Goal: Task Accomplishment & Management: Manage account settings

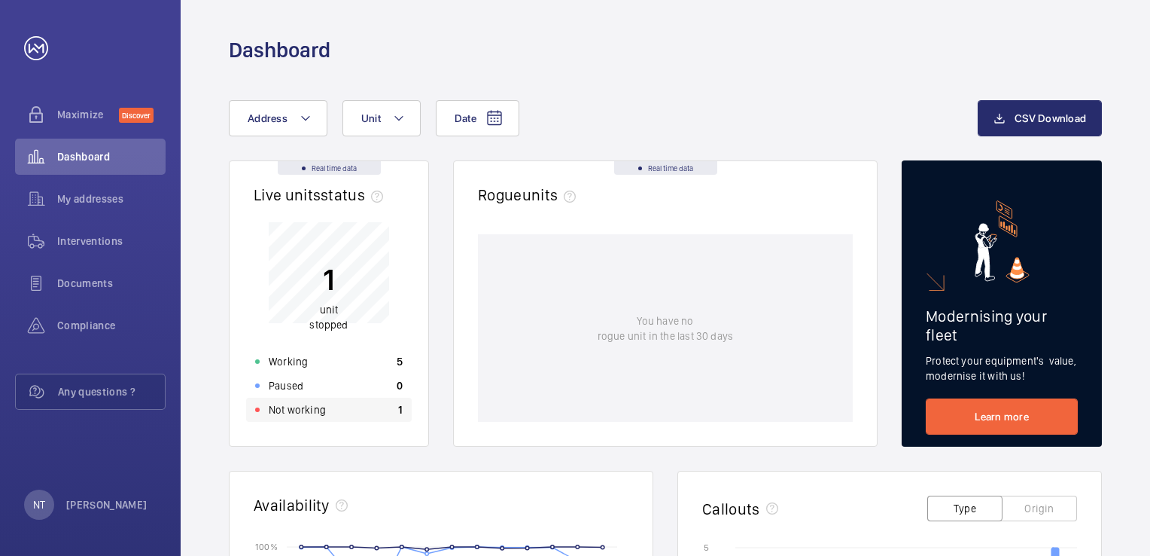
click at [340, 410] on div "Not working 1" at bounding box center [329, 410] width 166 height 24
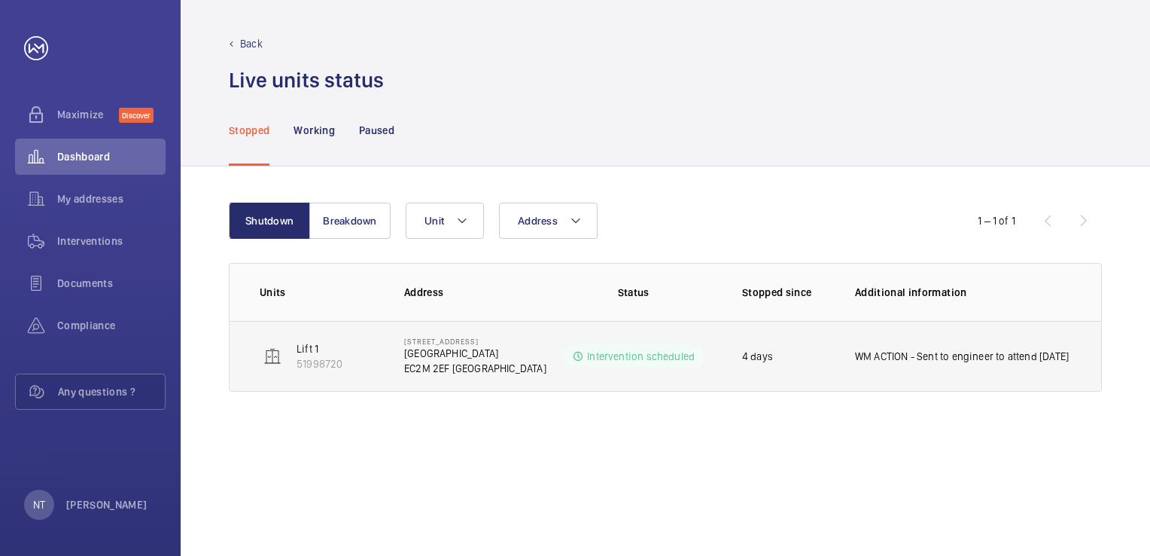
click at [909, 352] on p "WM ACTION - Sent to engineer to attend [DATE]" at bounding box center [962, 356] width 214 height 15
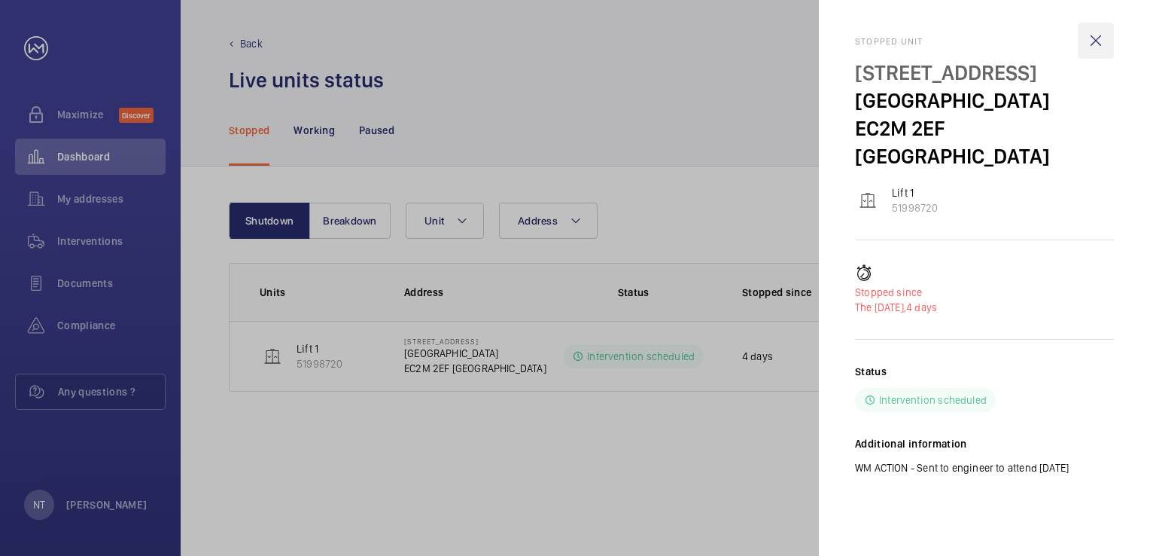
click at [1102, 38] on wm-front-icon-button at bounding box center [1096, 41] width 36 height 36
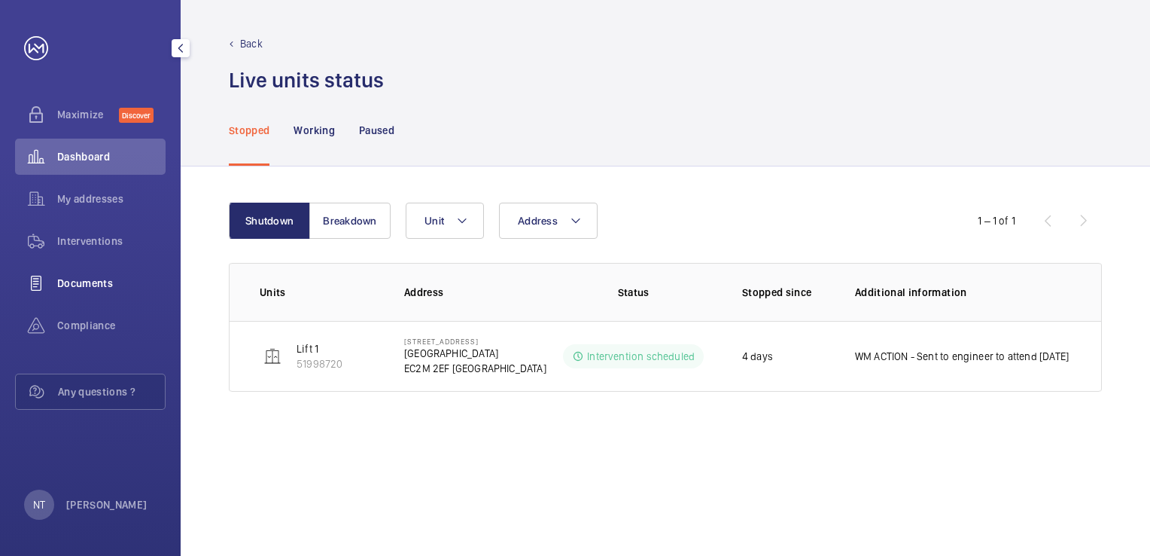
click at [78, 282] on span "Documents" at bounding box center [111, 283] width 108 height 15
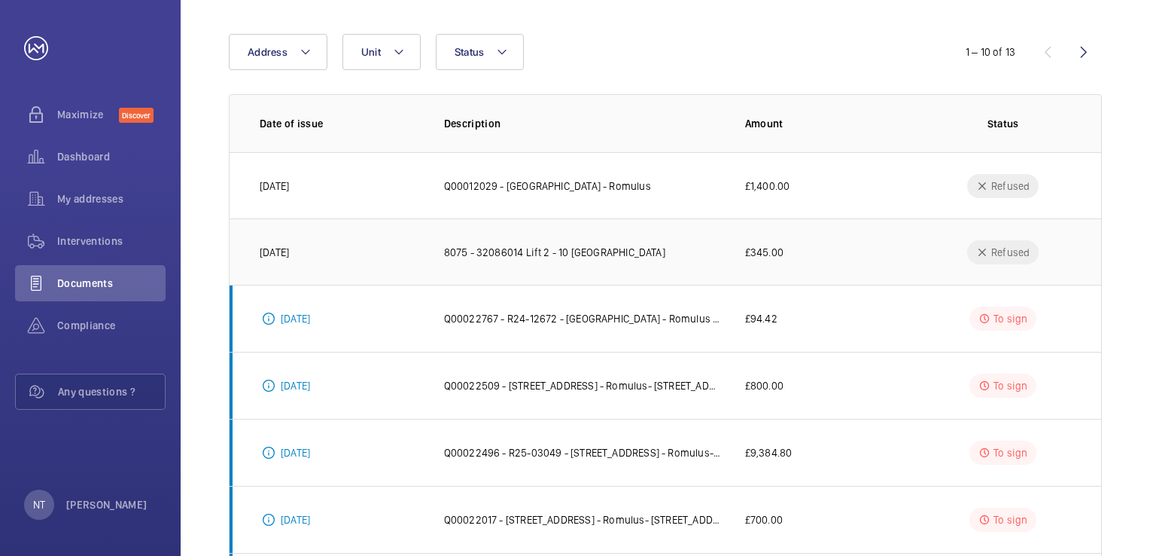
scroll to position [148, 0]
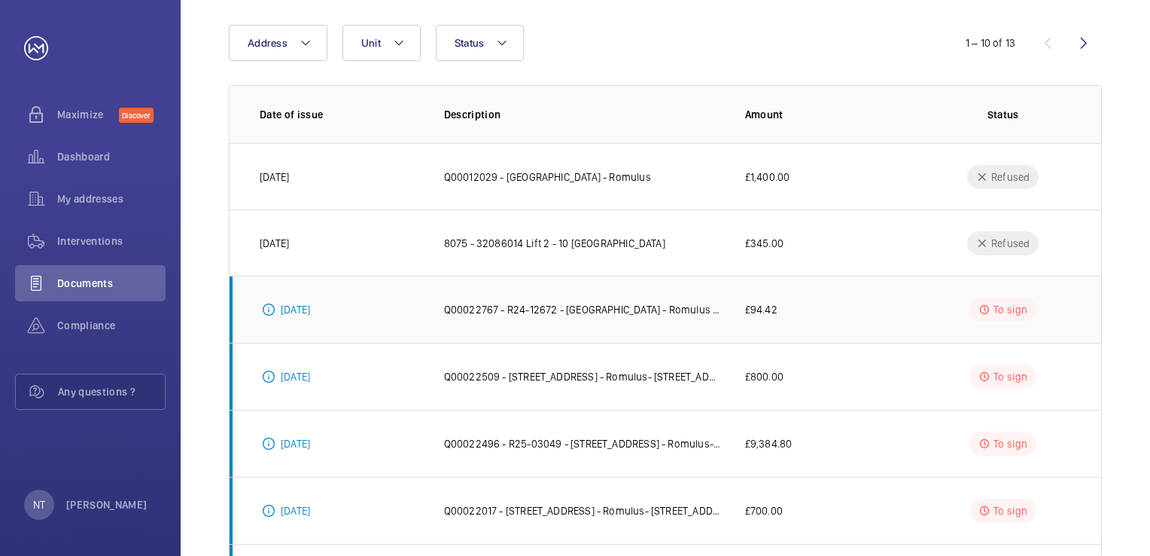
click at [846, 321] on td "£94.42" at bounding box center [816, 309] width 190 height 67
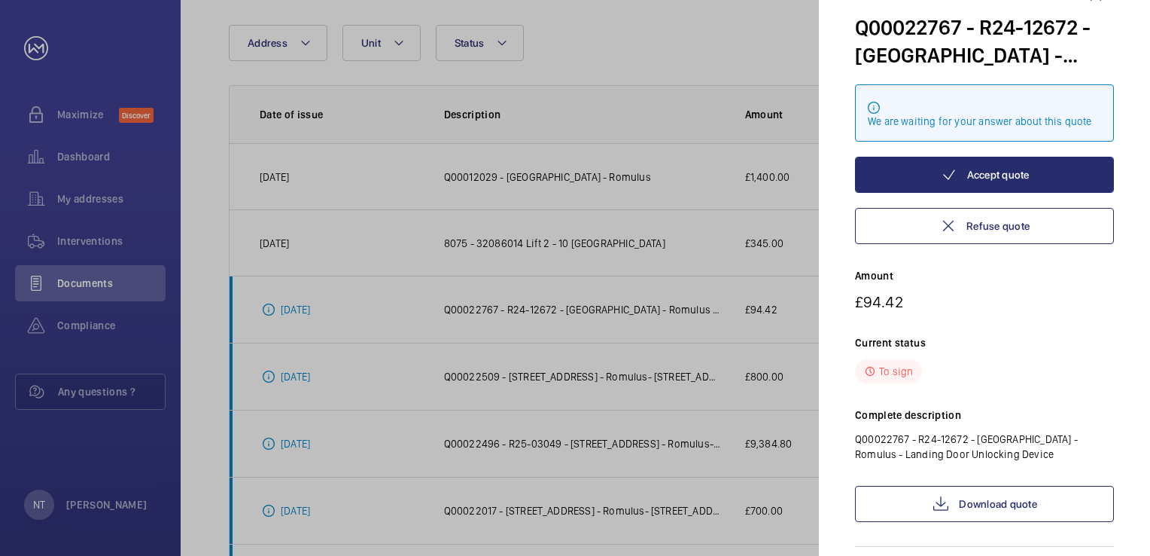
scroll to position [48, 0]
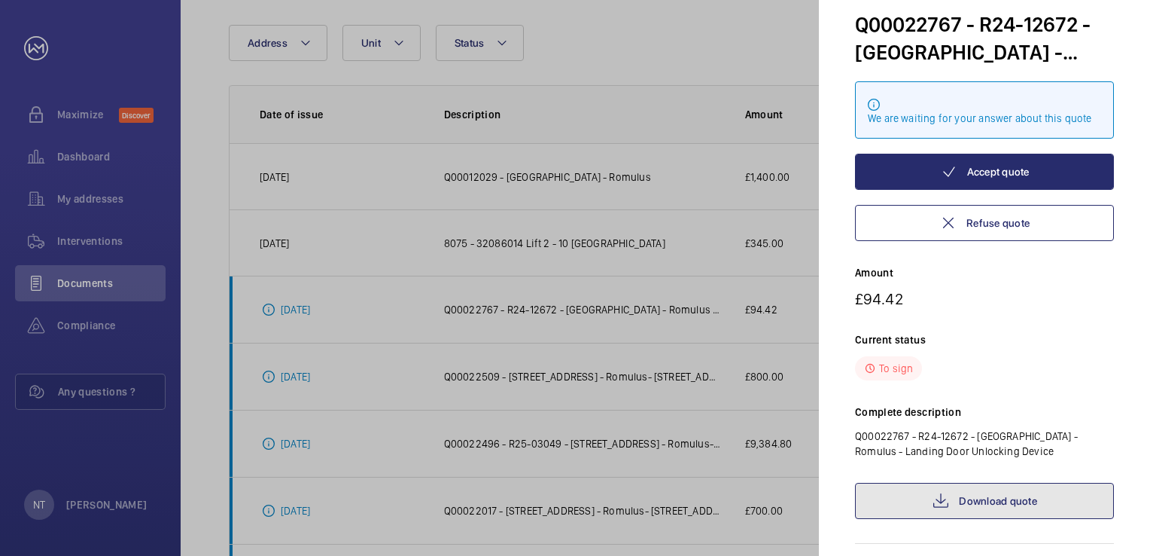
click at [978, 501] on link "Download quote" at bounding box center [984, 501] width 259 height 36
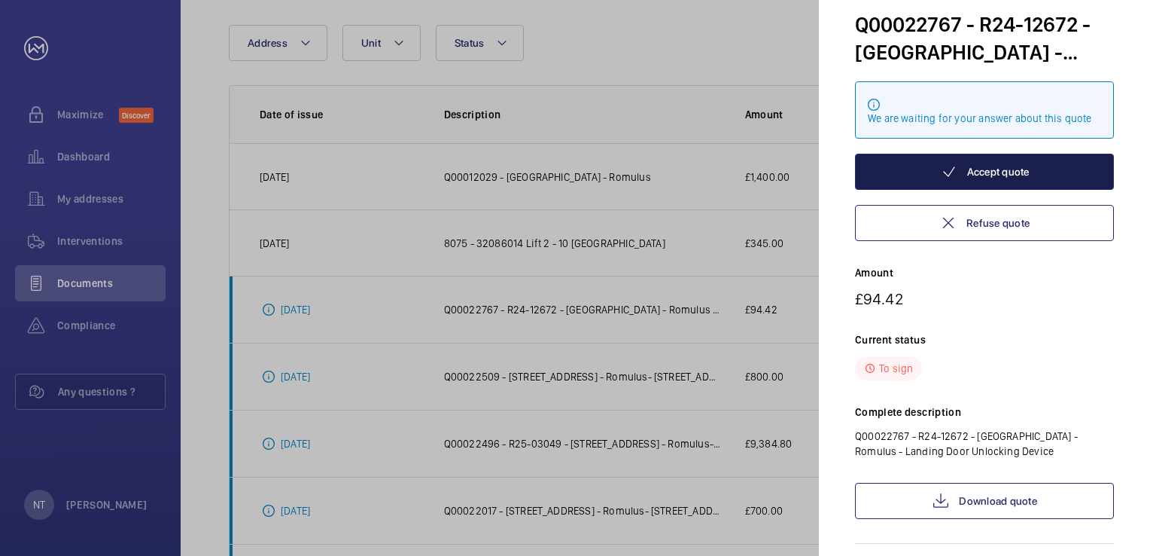
click at [982, 182] on button "Accept quote" at bounding box center [984, 172] width 259 height 36
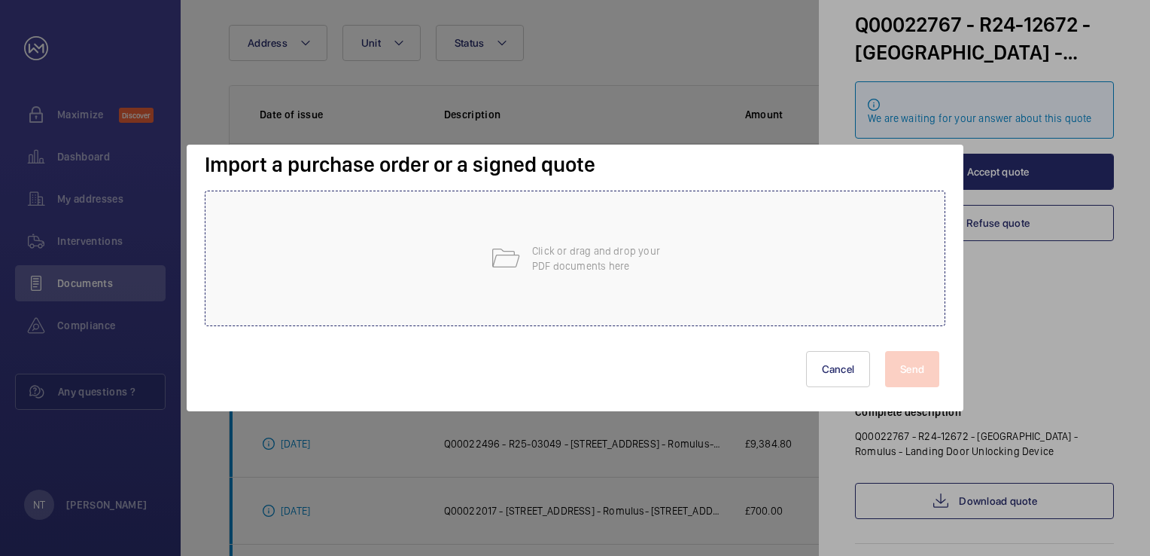
click at [588, 244] on p "Click or drag and drop your PDF documents here" at bounding box center [596, 258] width 128 height 30
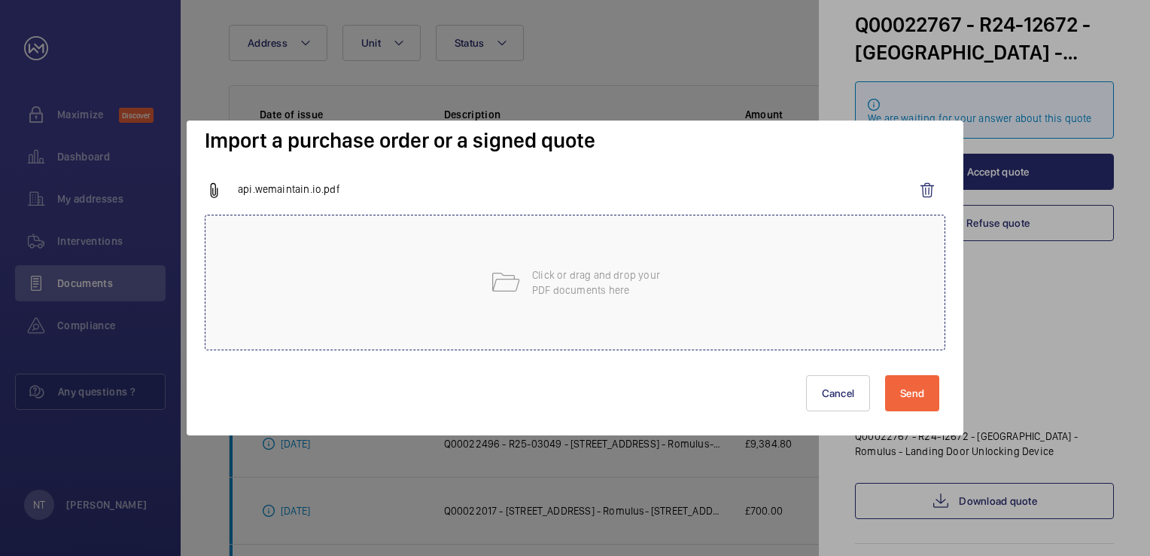
click at [594, 276] on p "Click or drag and drop your PDF documents here" at bounding box center [596, 282] width 128 height 30
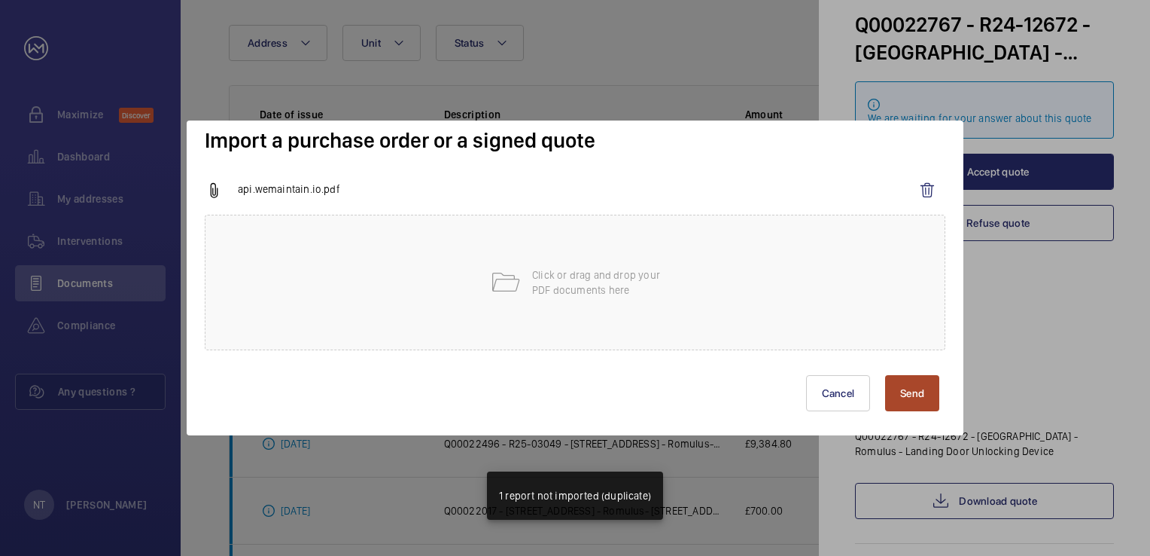
click at [897, 399] on button "Send" at bounding box center [912, 393] width 54 height 36
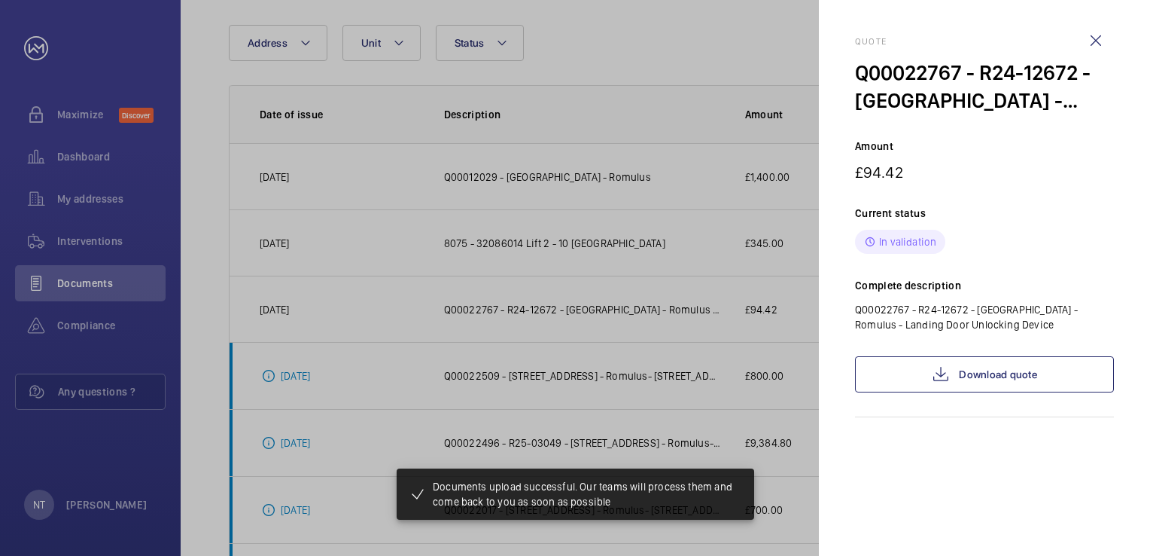
scroll to position [0, 0]
click at [1094, 39] on wm-front-icon-button at bounding box center [1096, 41] width 36 height 36
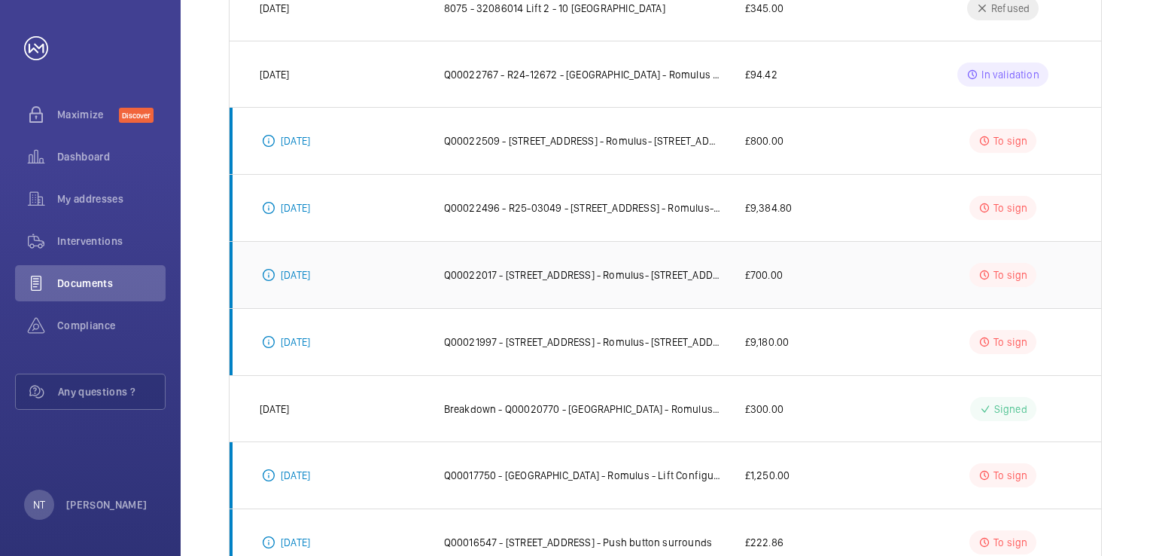
scroll to position [437, 0]
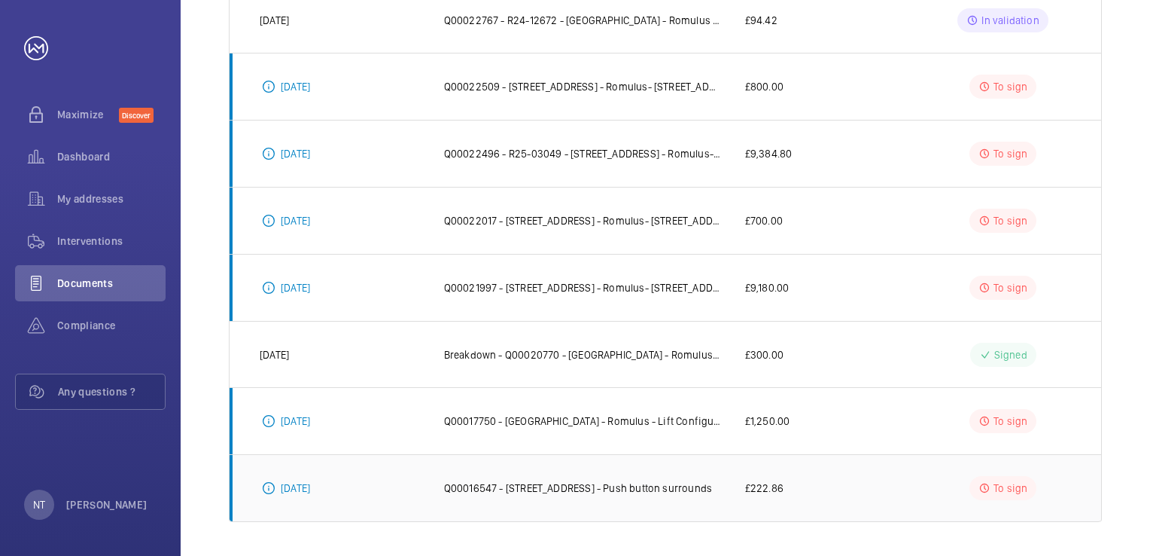
click at [590, 483] on p "Q00016547 - [STREET_ADDRESS] - Push button surrounds" at bounding box center [578, 487] width 268 height 15
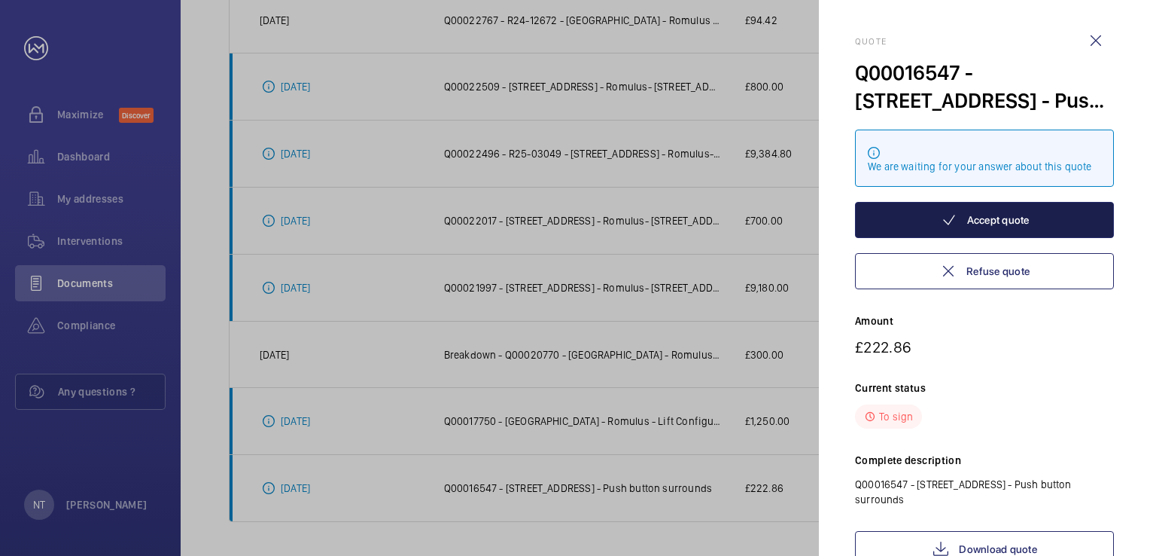
click at [1012, 217] on button "Accept quote" at bounding box center [984, 220] width 259 height 36
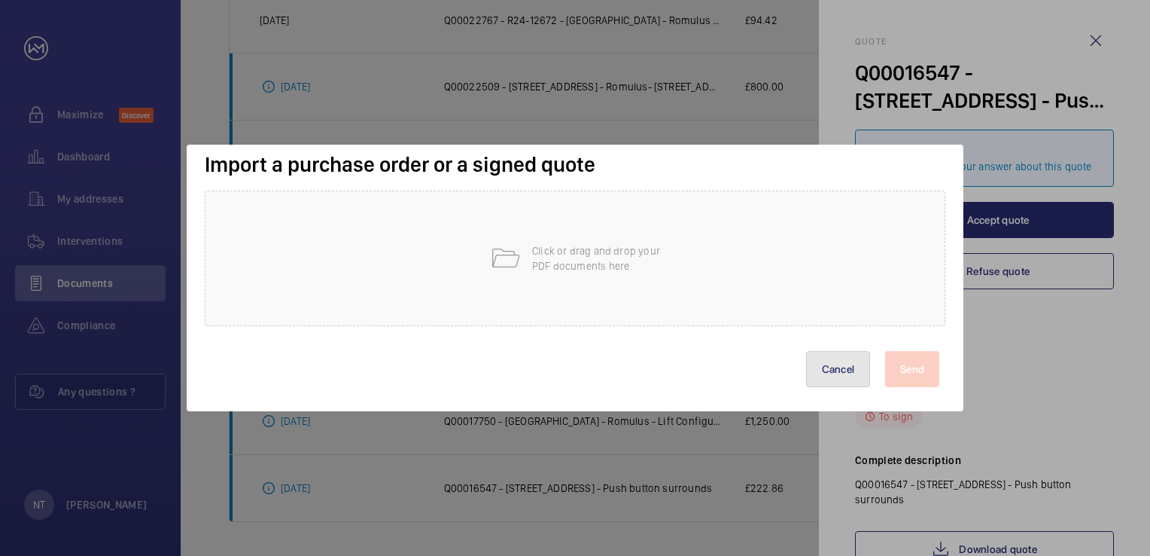
click at [822, 361] on button "Cancel" at bounding box center [838, 369] width 65 height 36
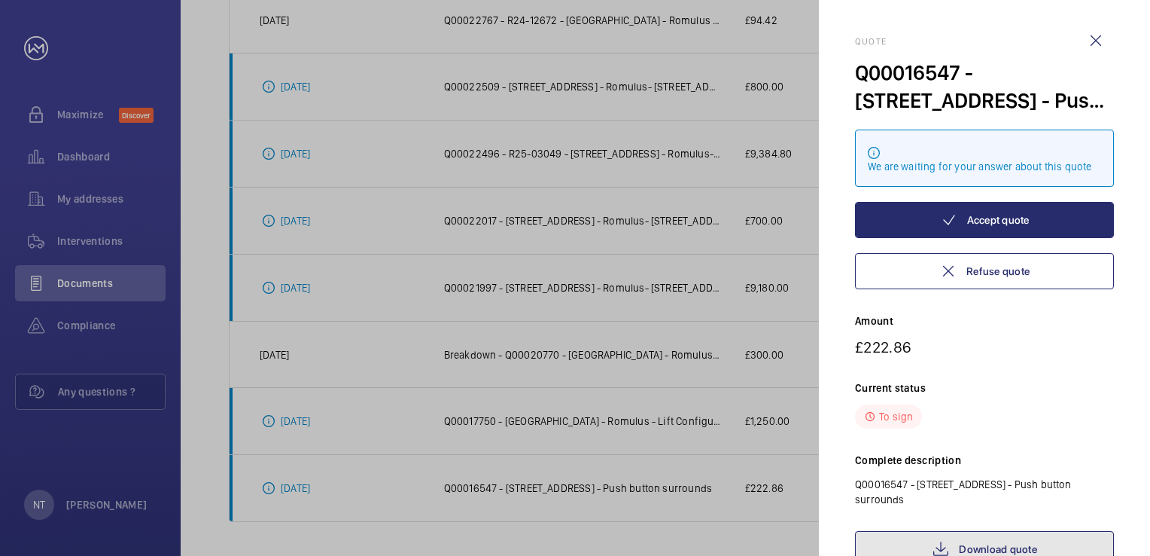
click at [952, 531] on link "Download quote" at bounding box center [984, 549] width 259 height 36
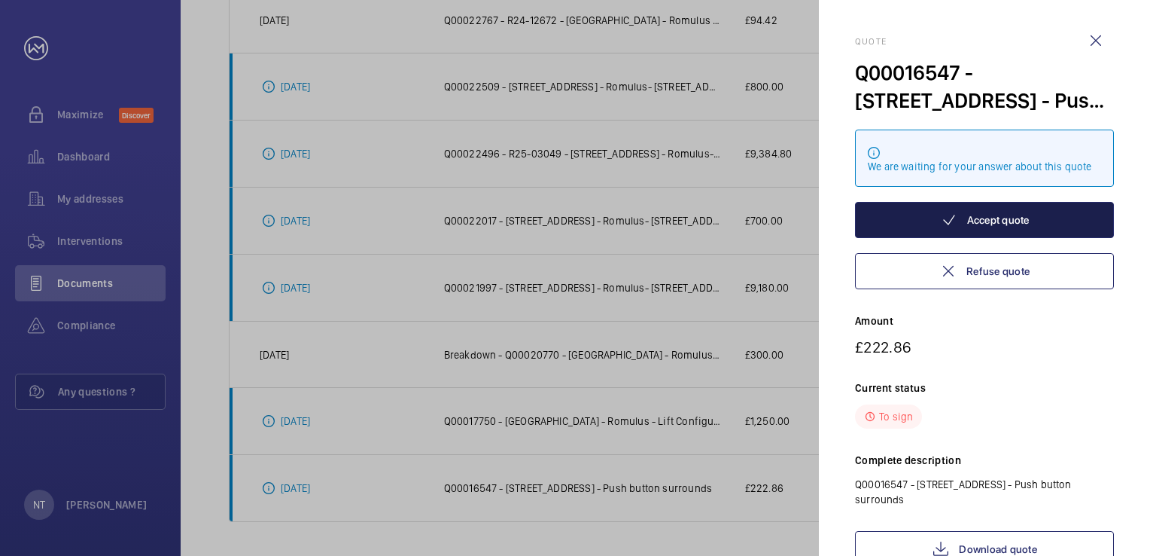
click at [974, 223] on button "Accept quote" at bounding box center [984, 220] width 259 height 36
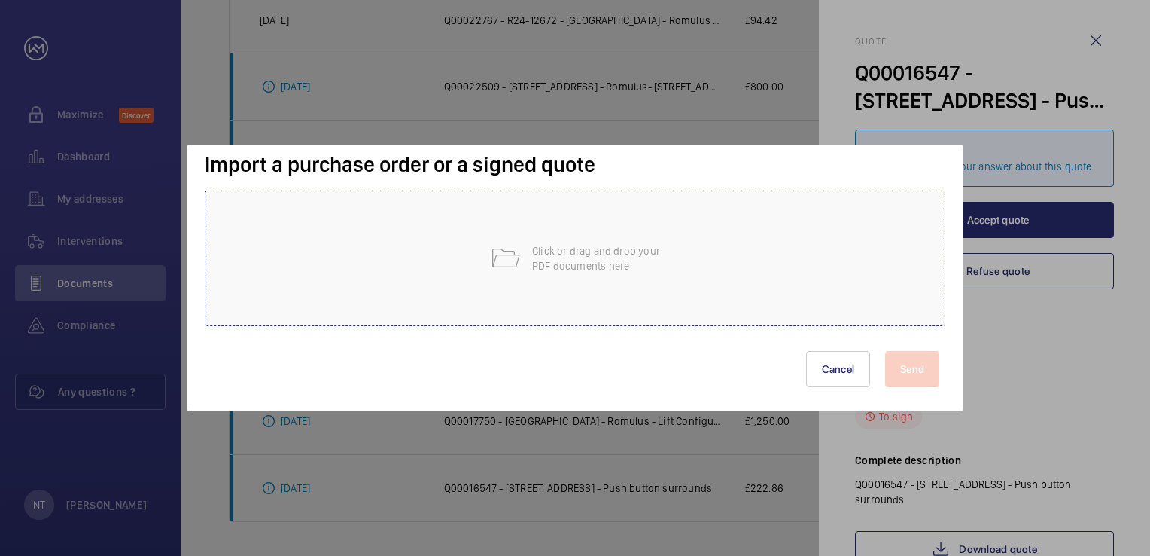
click at [672, 288] on div "Click or drag and drop your PDF documents here" at bounding box center [575, 258] width 741 height 136
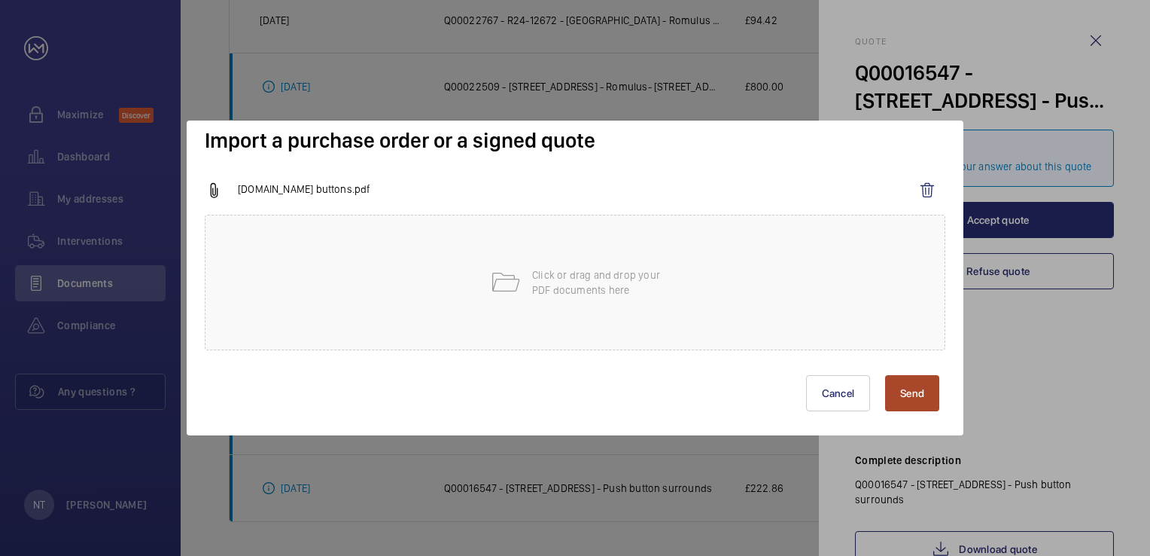
click at [912, 392] on button "Send" at bounding box center [912, 393] width 54 height 36
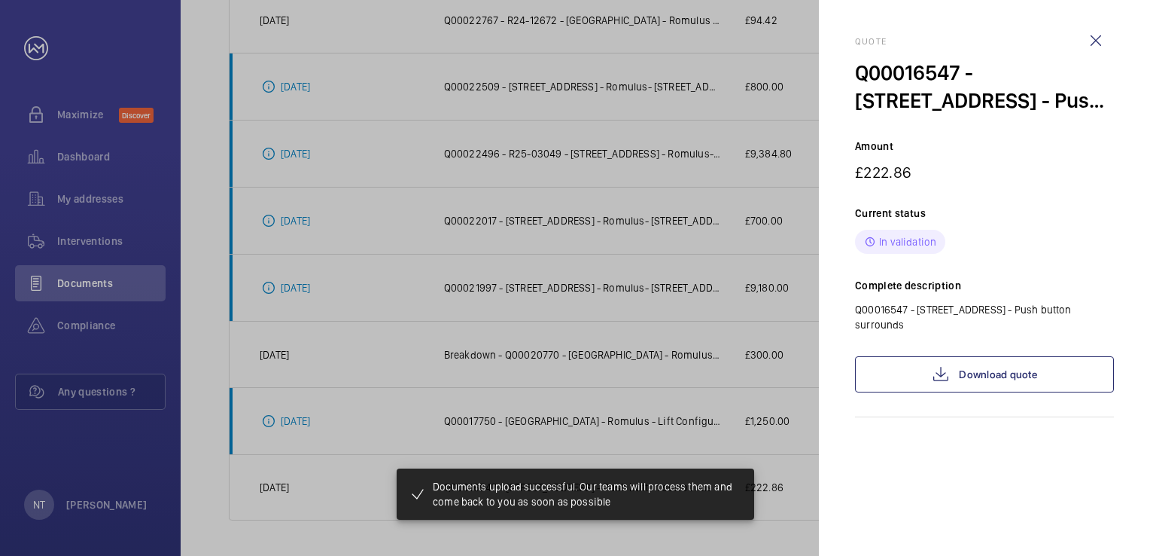
scroll to position [436, 0]
click at [560, 423] on div at bounding box center [575, 278] width 1150 height 556
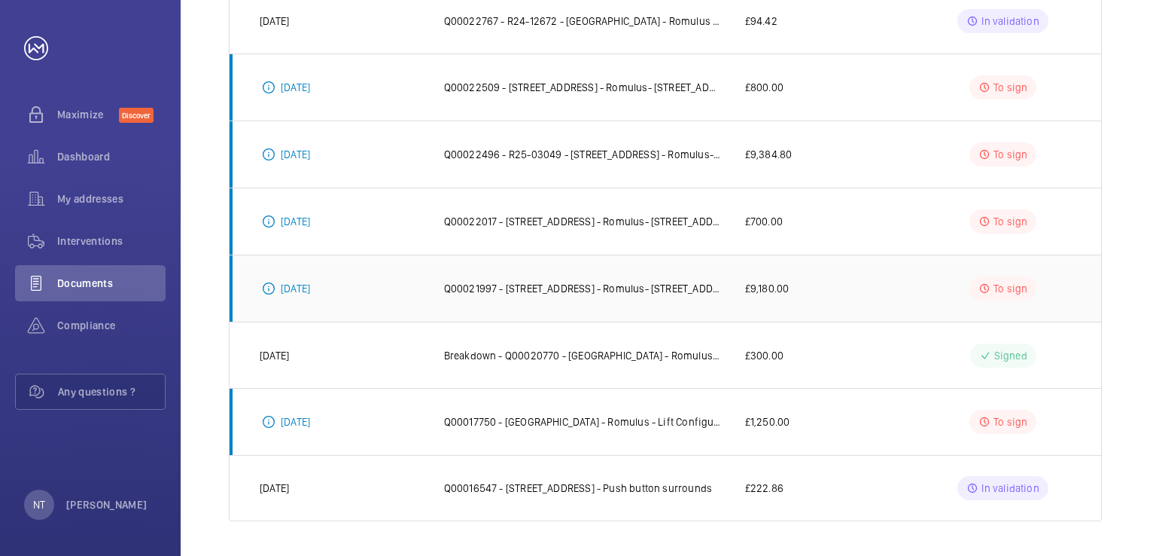
click at [608, 297] on td "Q00021997 - [STREET_ADDRESS] - Romulus- [STREET_ADDRESS] Lifts" at bounding box center [570, 287] width 301 height 67
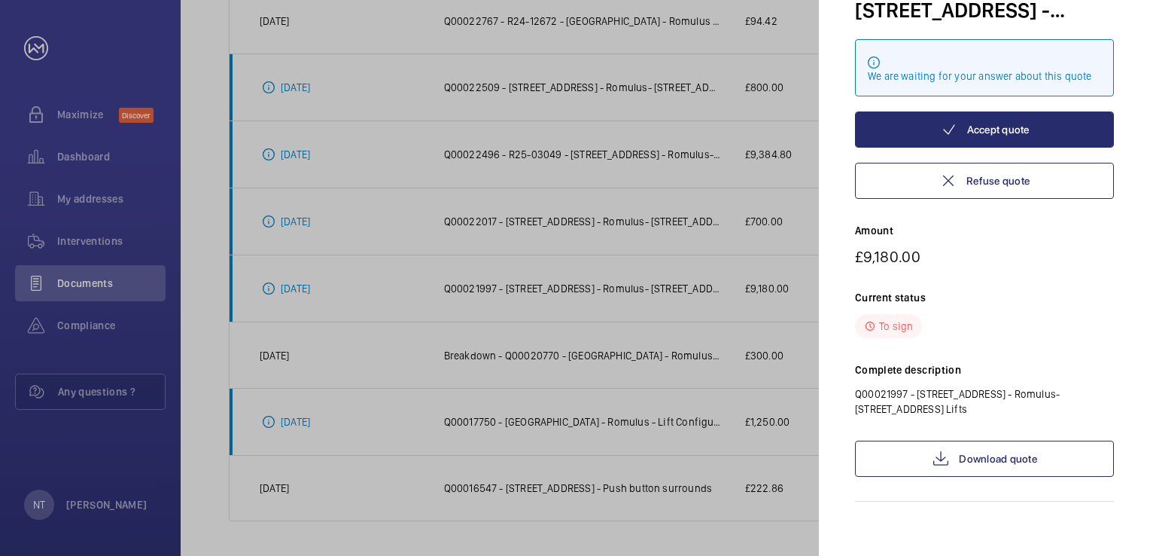
scroll to position [93, 0]
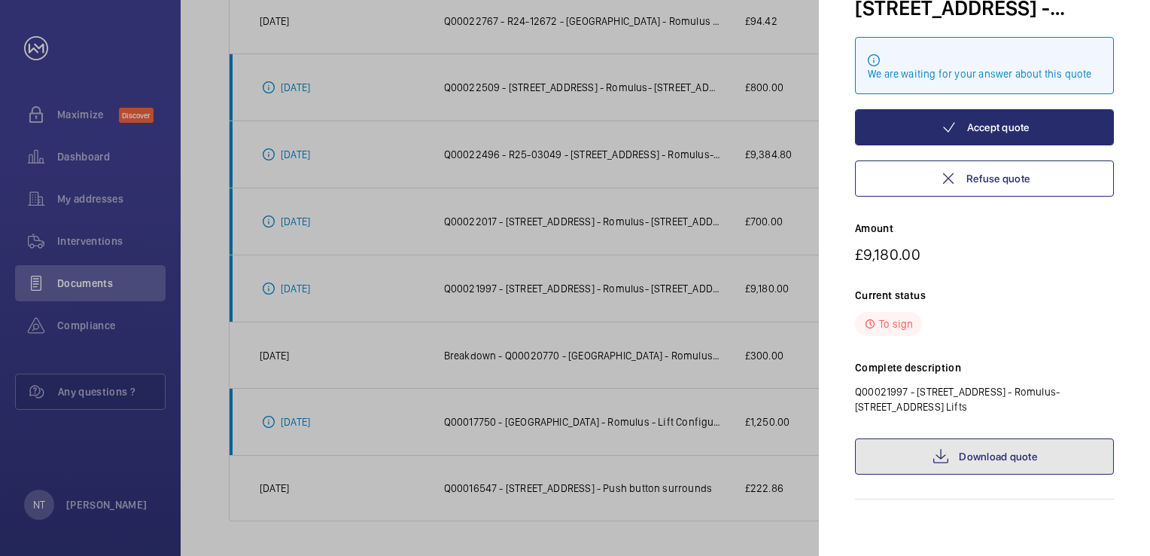
click at [923, 449] on link "Download quote" at bounding box center [984, 456] width 259 height 36
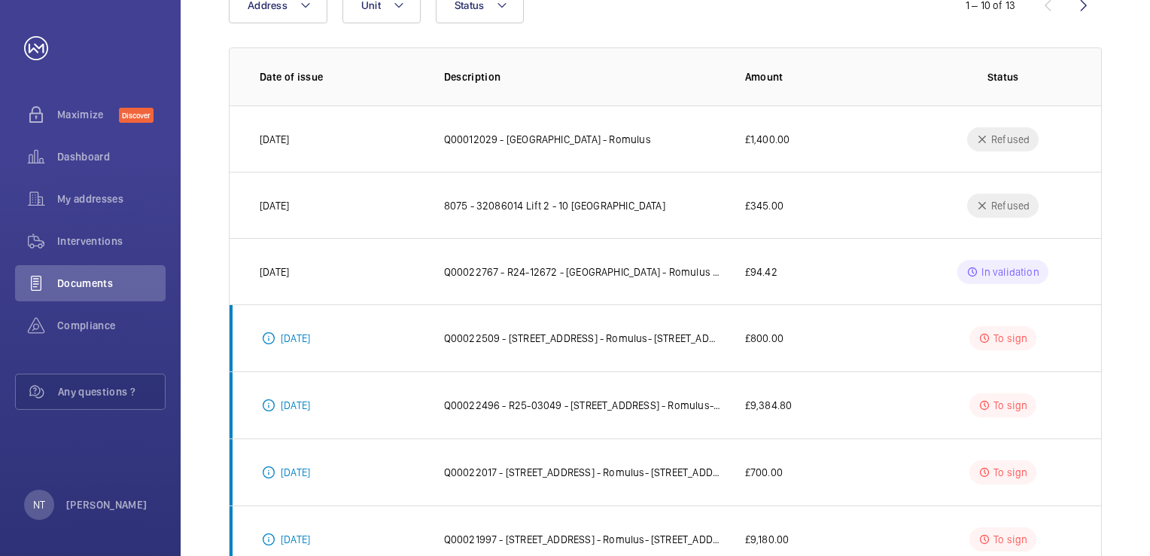
scroll to position [187, 0]
click at [695, 331] on p "Q00022509 - [STREET_ADDRESS] - Romulus- [STREET_ADDRESS] - SAFed tests." at bounding box center [582, 336] width 277 height 15
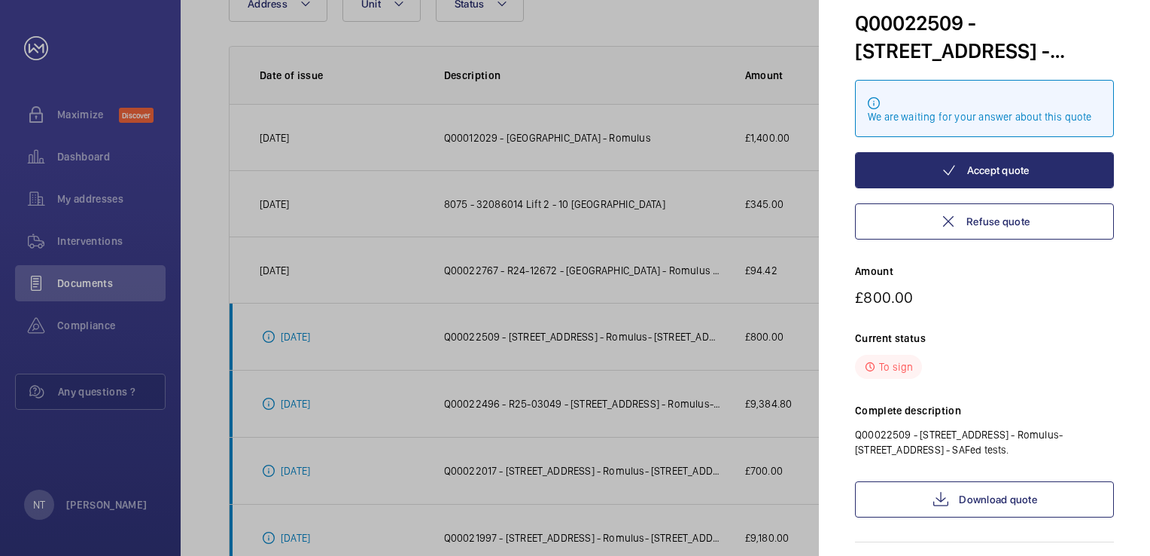
scroll to position [0, 0]
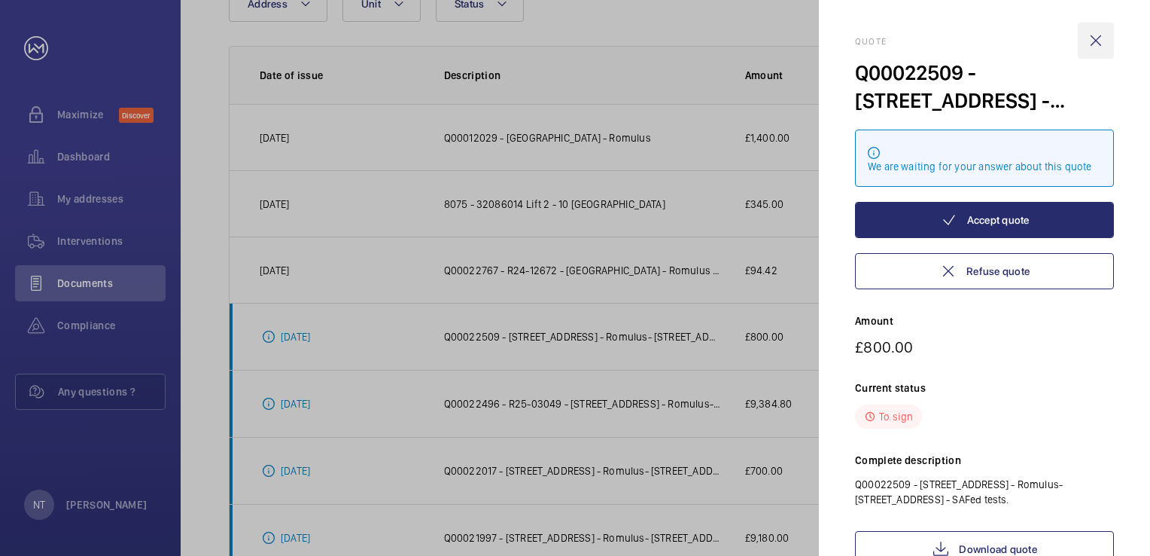
click at [1093, 41] on wm-front-icon-button at bounding box center [1096, 41] width 36 height 36
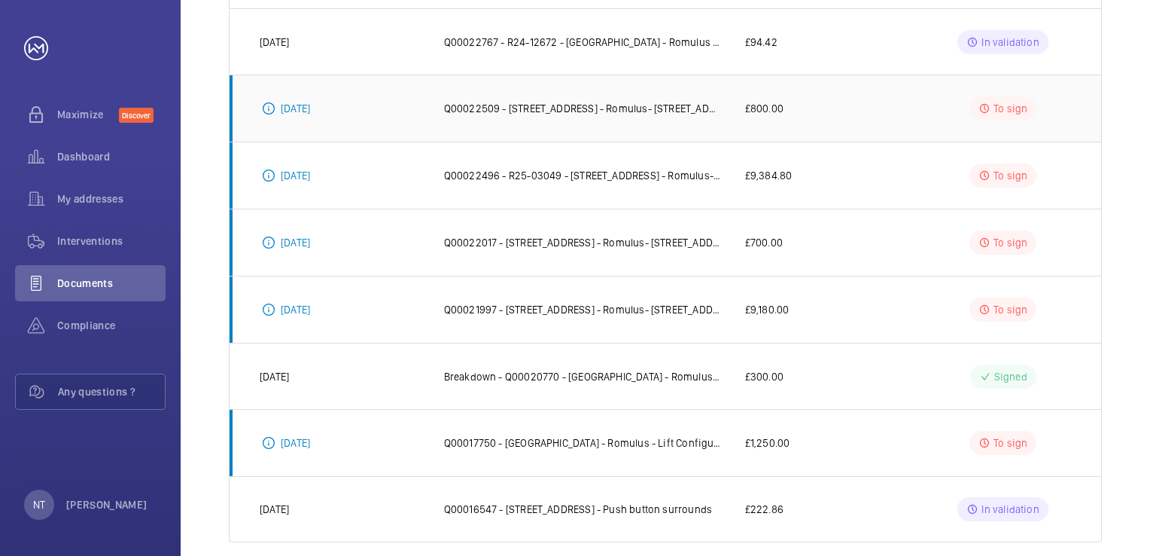
scroll to position [436, 0]
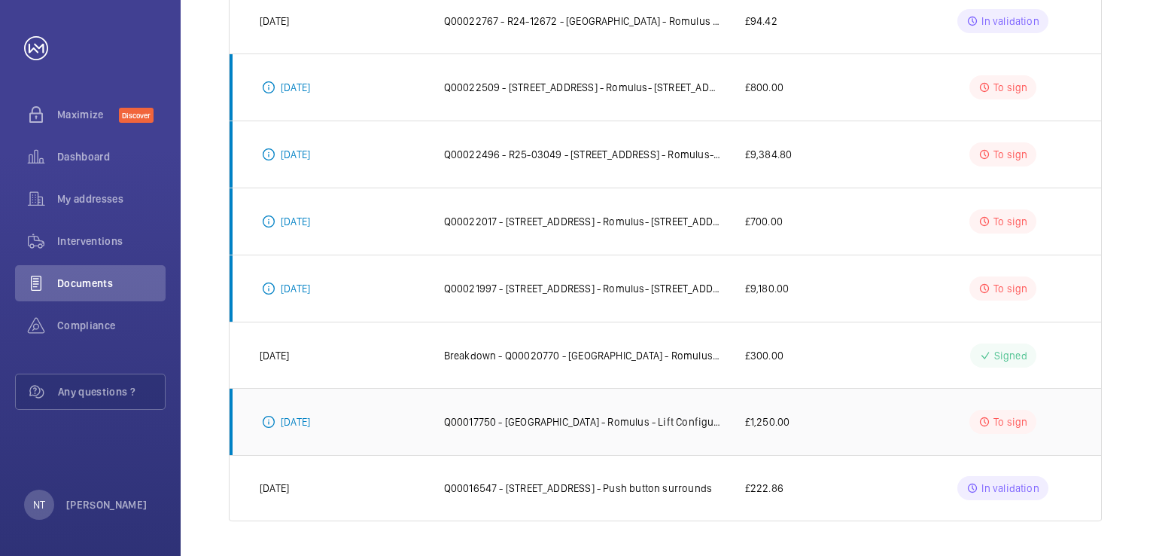
click at [662, 427] on p "Q00017750 - [GEOGRAPHIC_DATA] - Romulus - Lift Configuration Changes" at bounding box center [582, 421] width 277 height 15
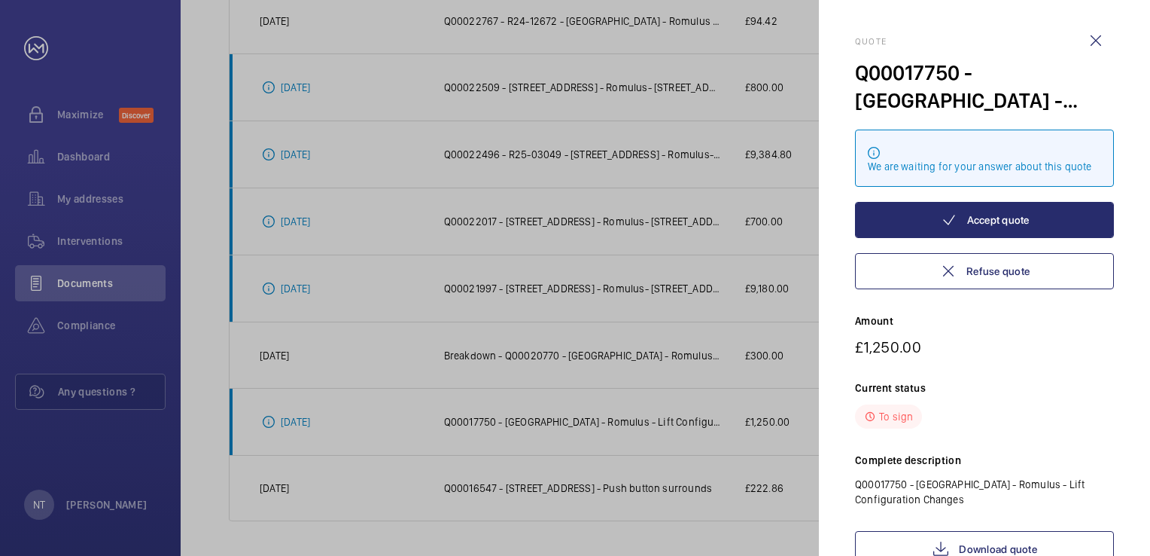
scroll to position [39, 0]
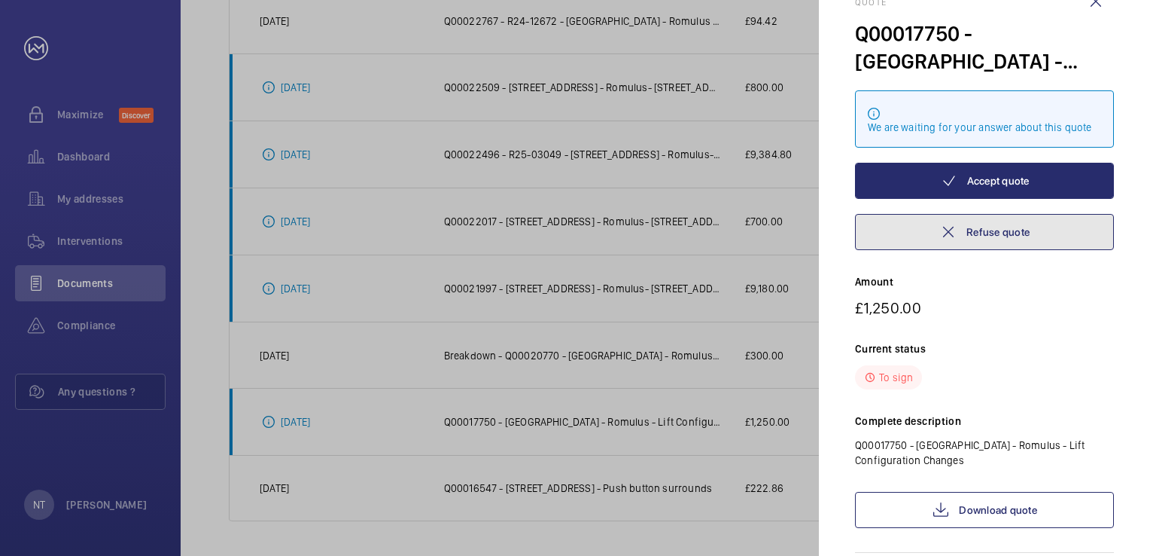
click at [974, 215] on button "Refuse quote" at bounding box center [984, 232] width 259 height 36
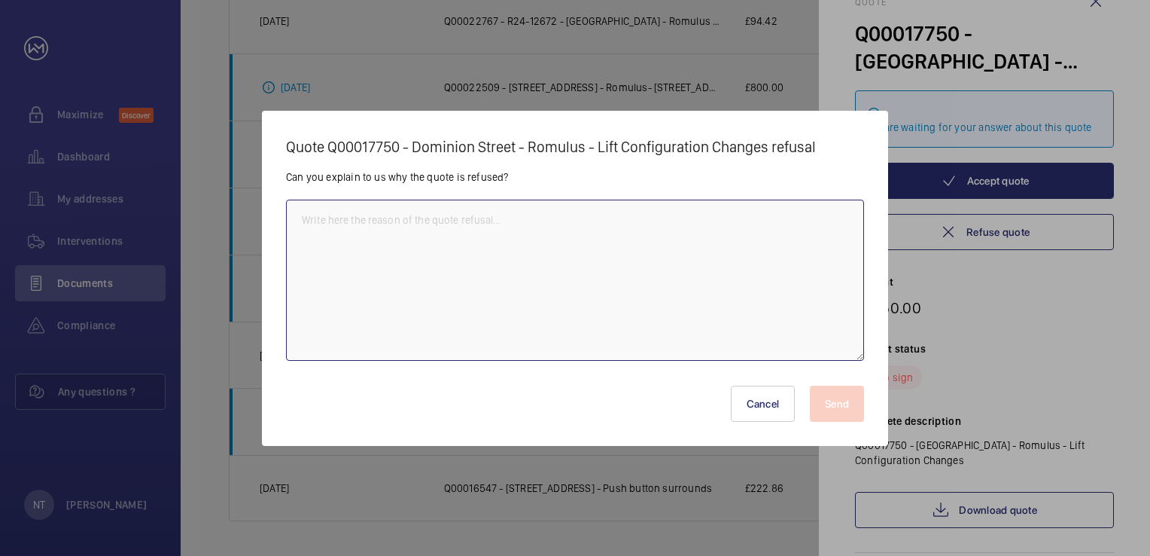
click at [579, 231] on textarea at bounding box center [575, 280] width 578 height 161
click at [465, 227] on textarea at bounding box center [575, 280] width 578 height 161
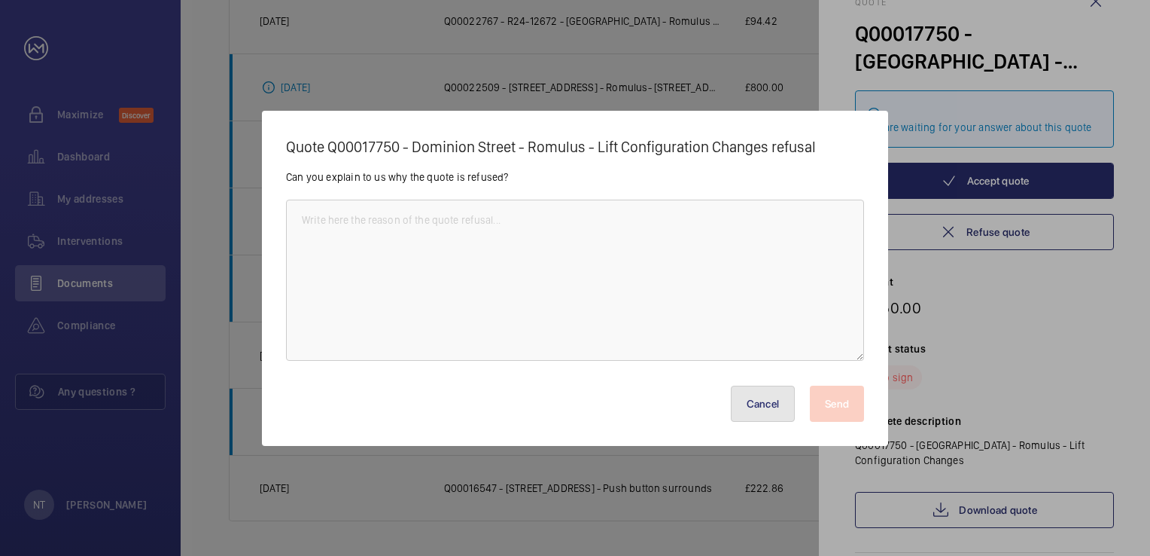
click at [758, 407] on button "Cancel" at bounding box center [763, 403] width 65 height 36
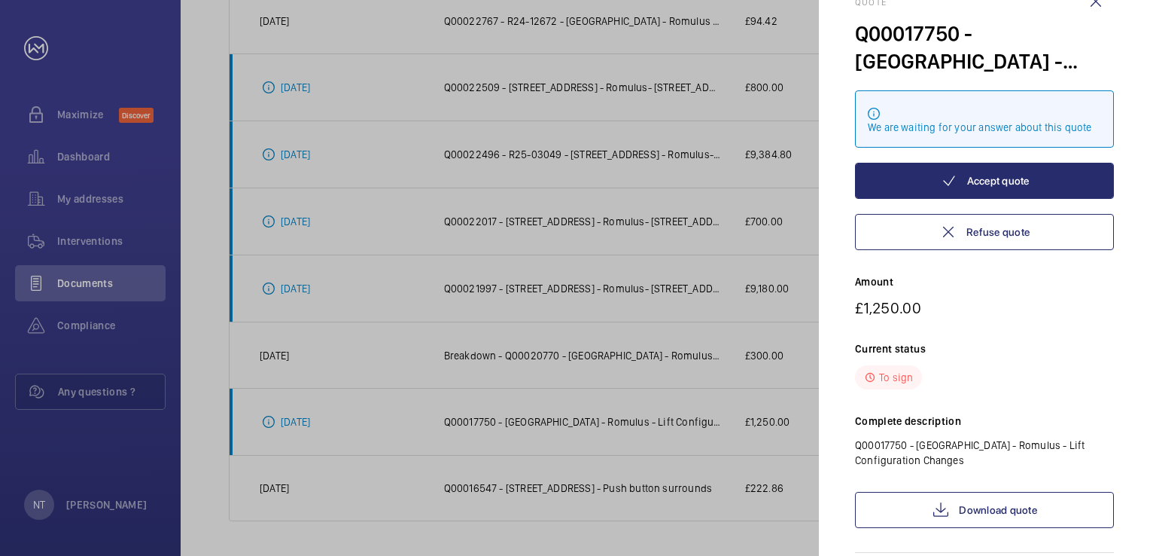
click at [684, 403] on div at bounding box center [575, 278] width 1150 height 556
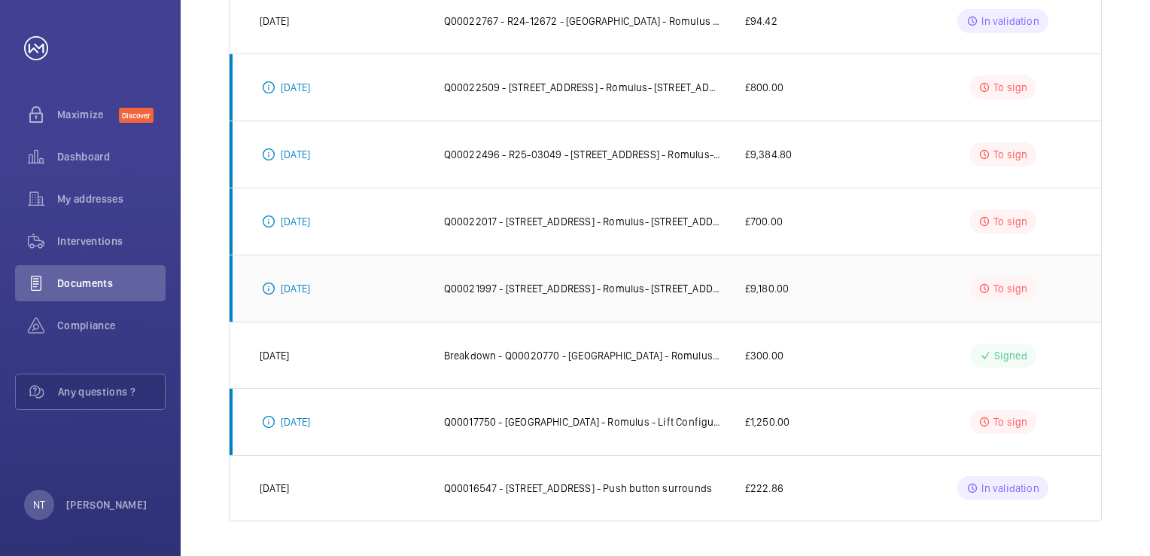
click at [668, 291] on p "Q00021997 - [STREET_ADDRESS] - Romulus- [STREET_ADDRESS] Lifts" at bounding box center [582, 288] width 277 height 15
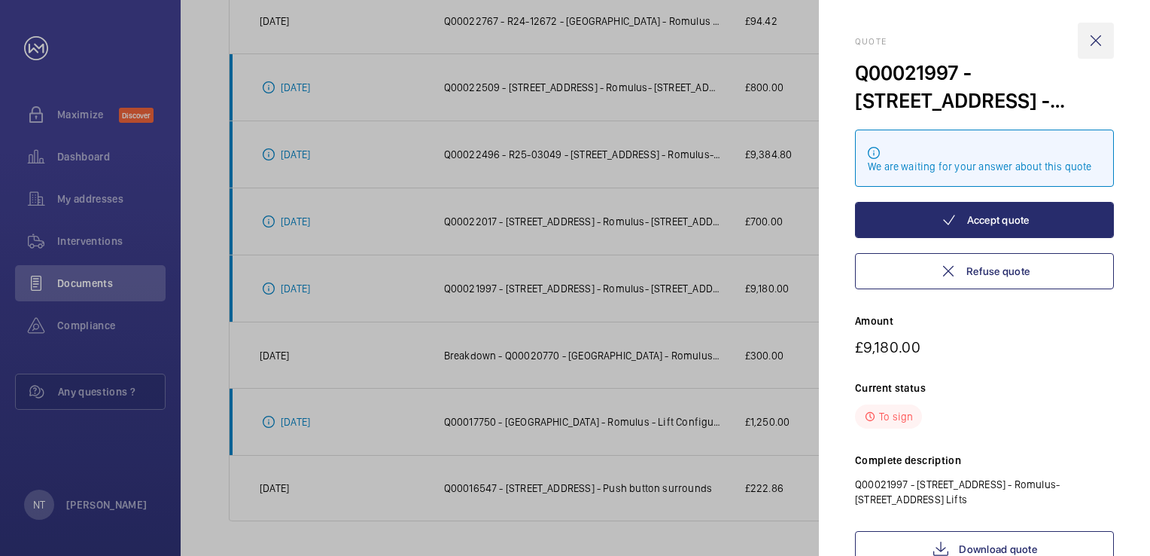
click at [1097, 35] on wm-front-icon-button at bounding box center [1096, 41] width 36 height 36
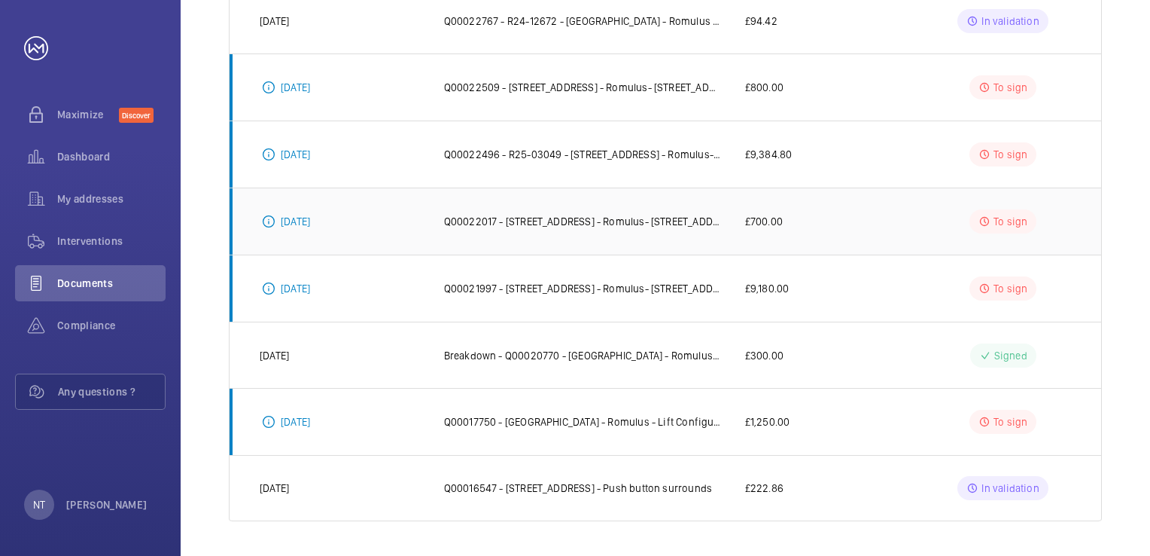
click at [772, 229] on td "£700.00" at bounding box center [816, 220] width 190 height 67
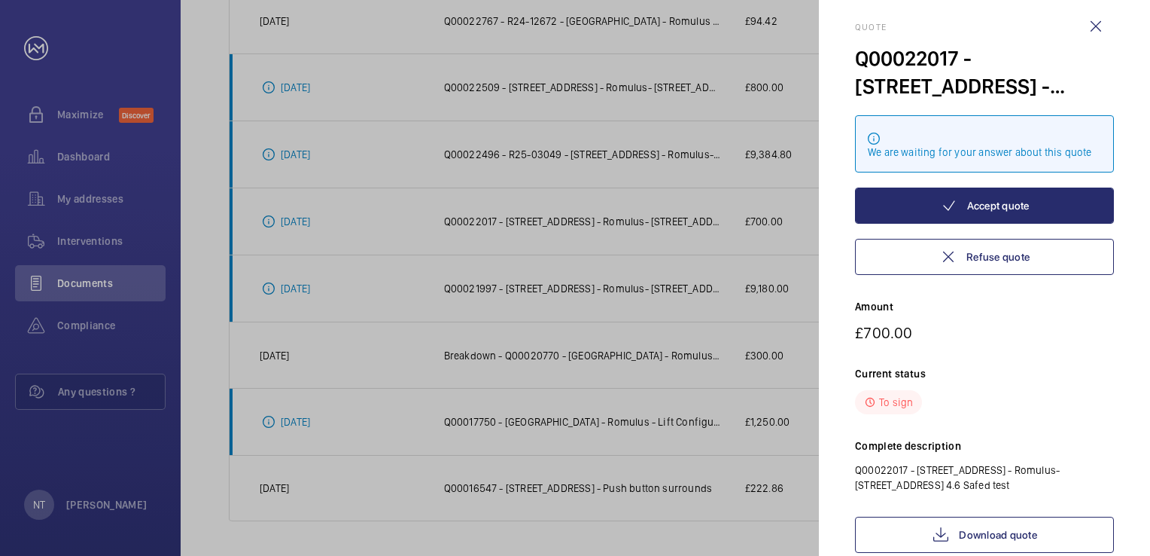
scroll to position [15, 0]
click at [673, 294] on div at bounding box center [575, 278] width 1150 height 556
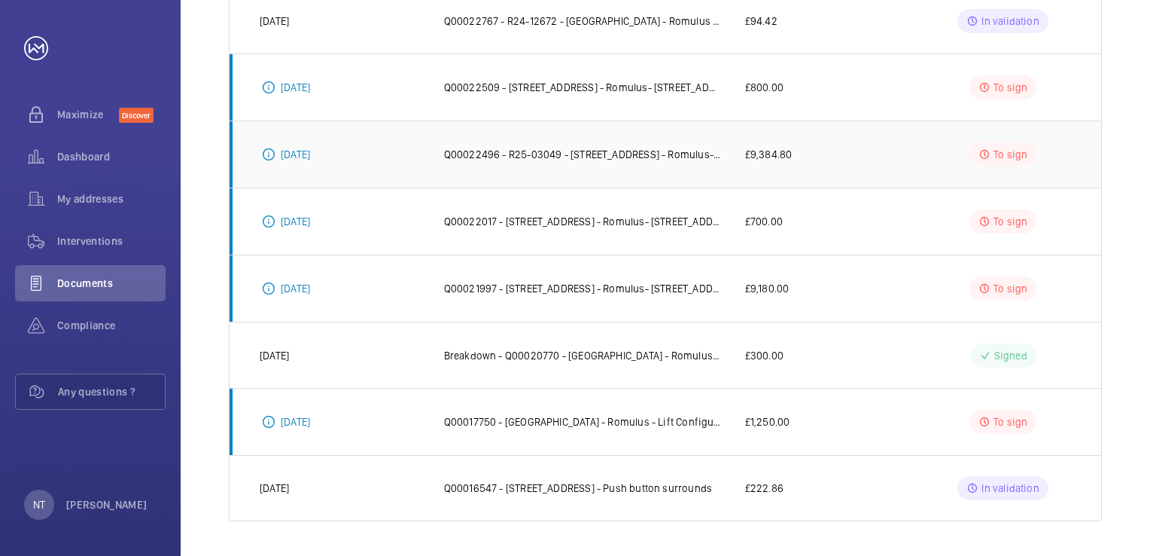
click at [732, 134] on td "£9,384.80" at bounding box center [816, 153] width 190 height 67
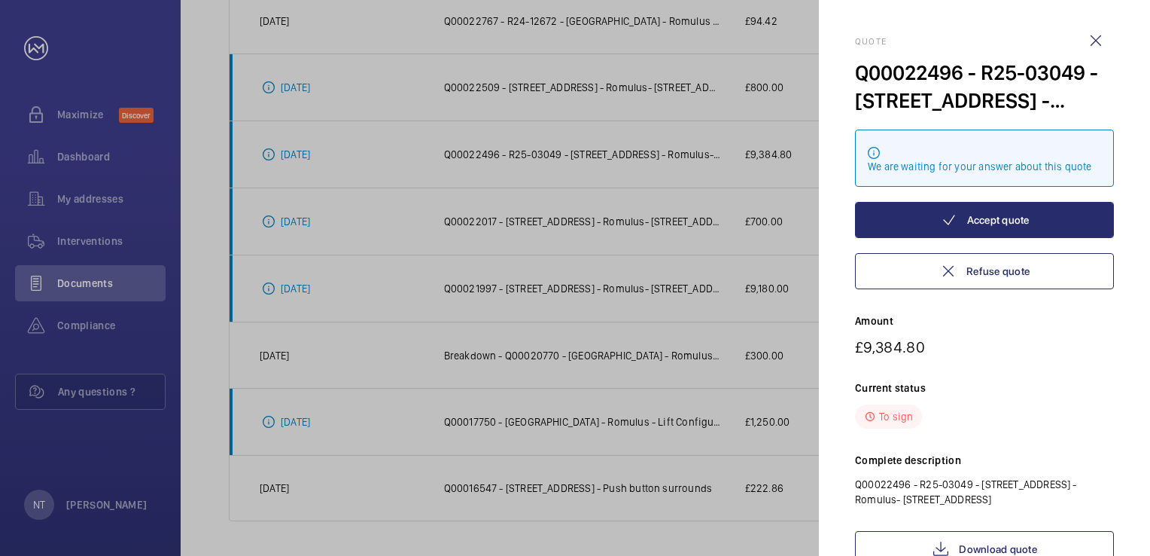
click at [645, 146] on div at bounding box center [575, 278] width 1150 height 556
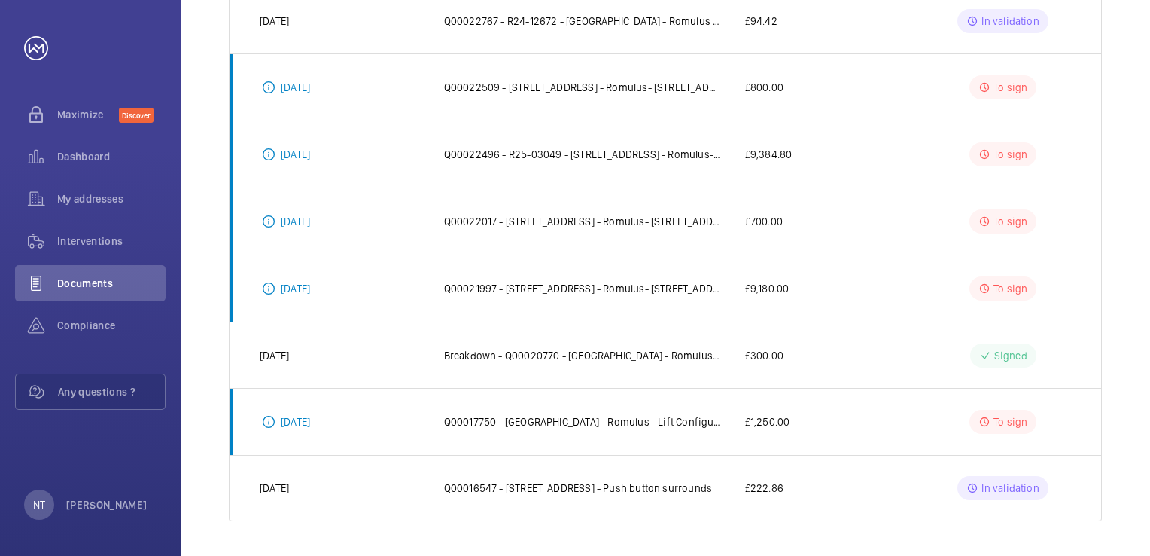
click at [645, 147] on p "Q00022496 - R25-03049 - [STREET_ADDRESS] - Romulus- [STREET_ADDRESS]" at bounding box center [582, 154] width 277 height 15
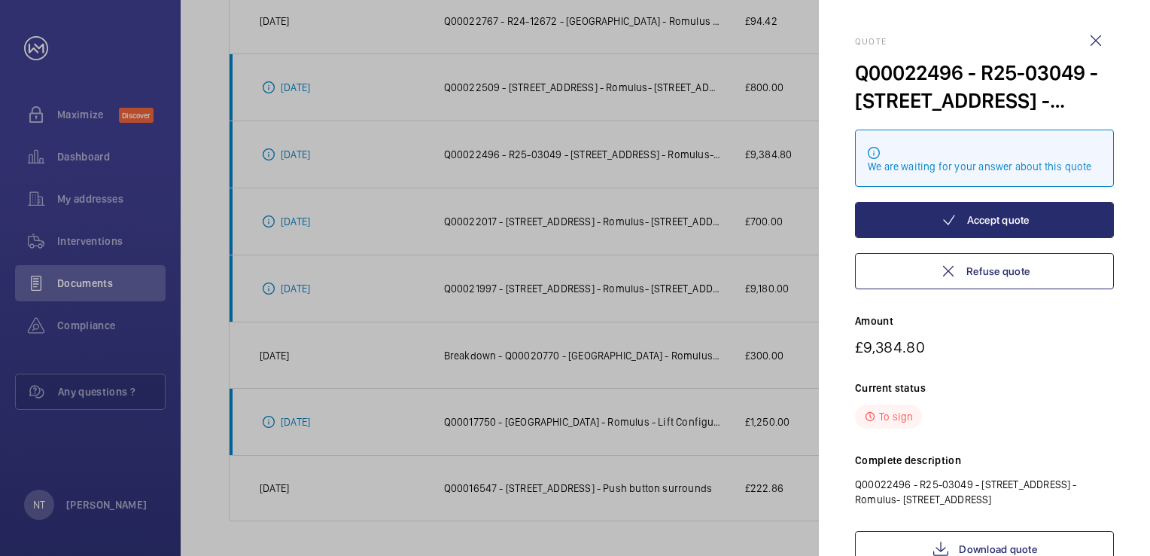
click at [638, 207] on div at bounding box center [575, 278] width 1150 height 556
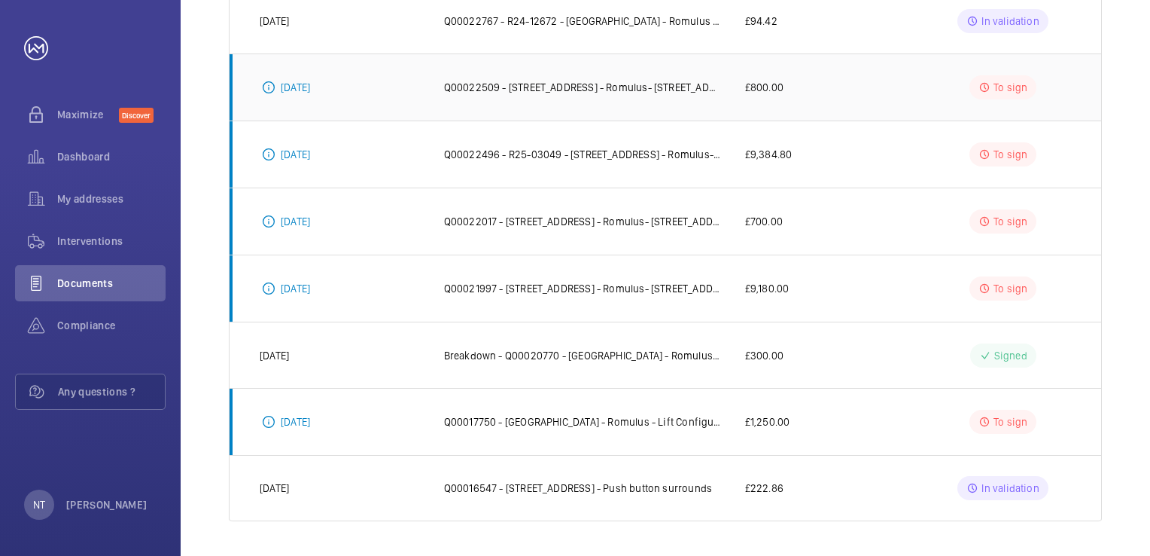
click at [635, 81] on p "Q00022509 - [STREET_ADDRESS] - Romulus- [STREET_ADDRESS] - SAFed tests." at bounding box center [582, 87] width 277 height 15
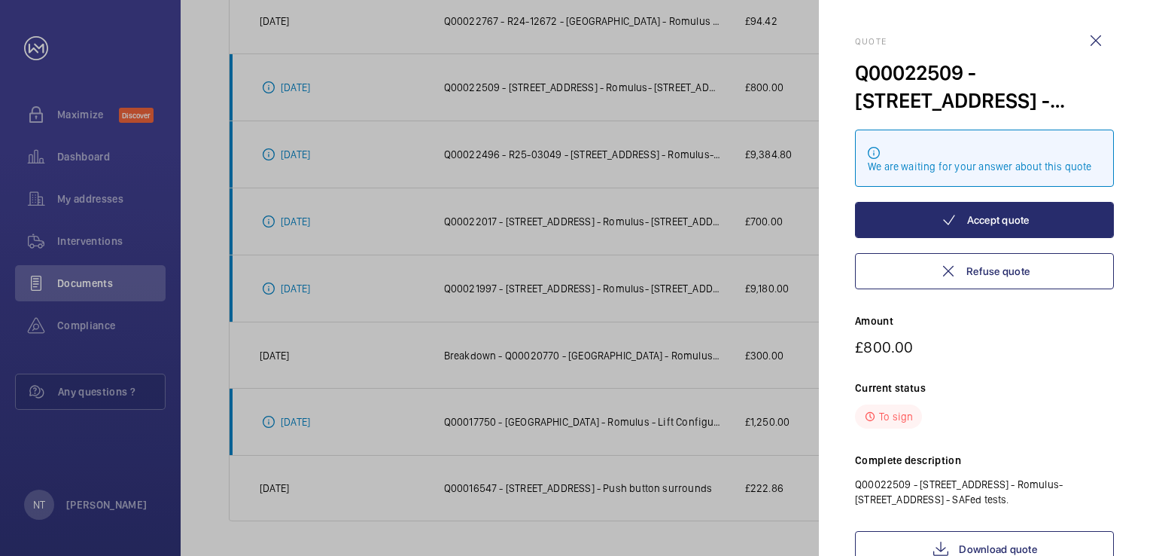
click at [645, 148] on div at bounding box center [575, 278] width 1150 height 556
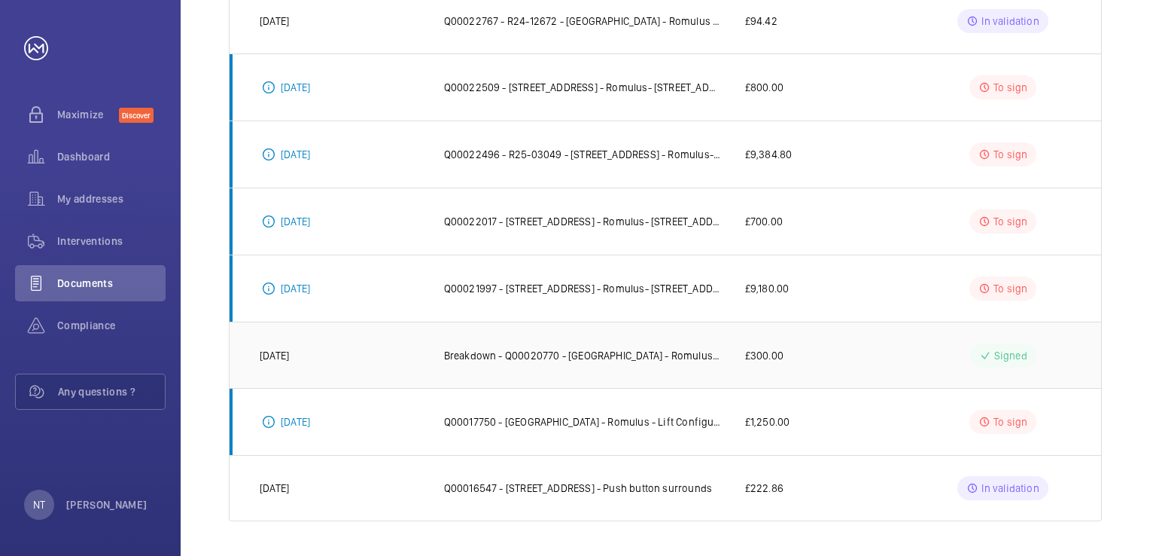
click at [672, 340] on td "Breakdown - Q00020770 - [GEOGRAPHIC_DATA] - Romulus - Lift 3 [DATE]" at bounding box center [570, 354] width 301 height 66
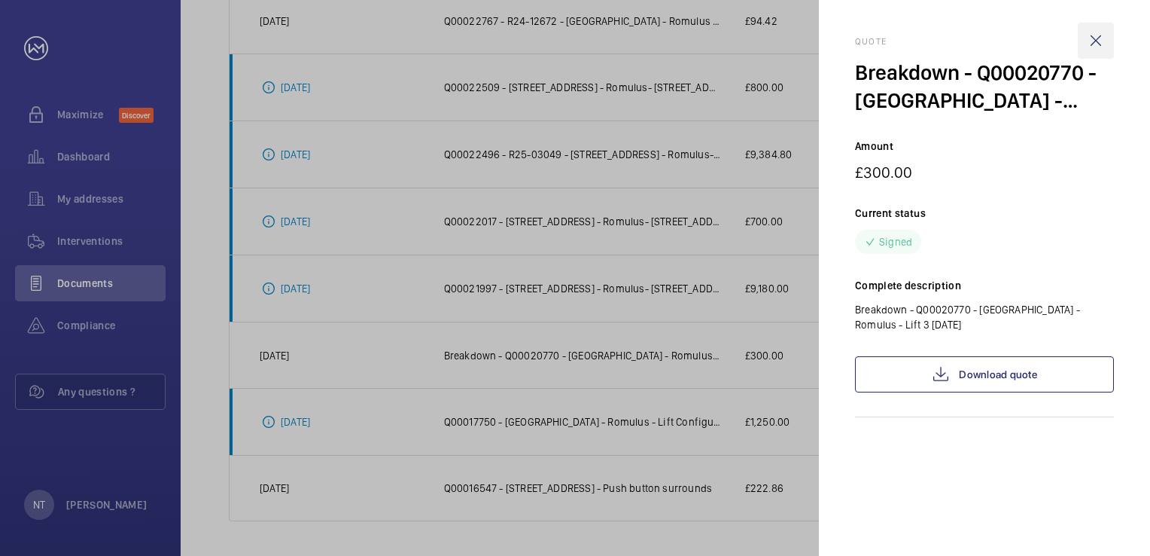
click at [1102, 37] on wm-front-icon-button at bounding box center [1096, 41] width 36 height 36
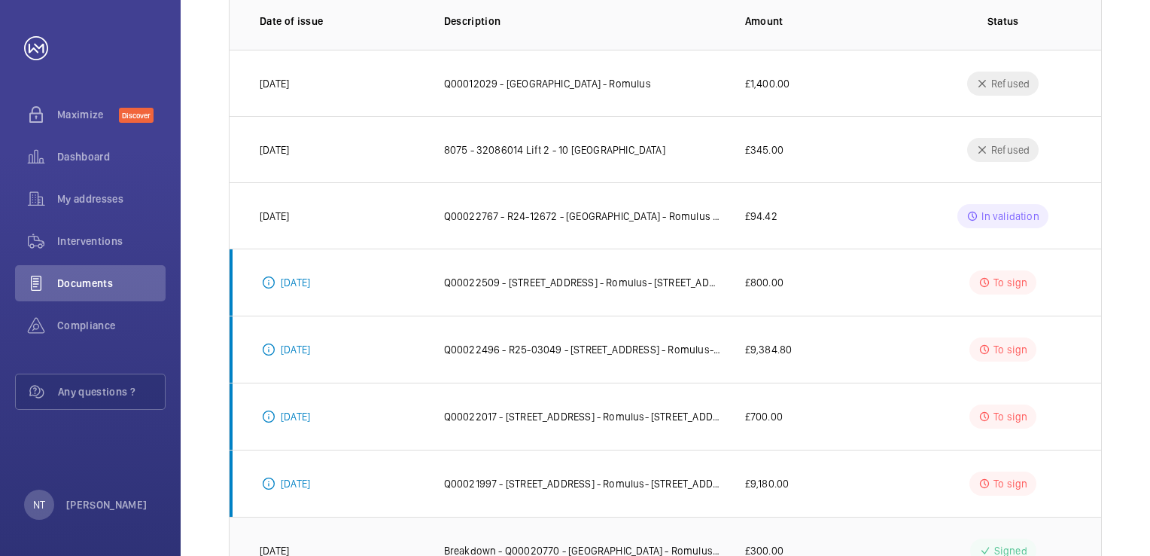
scroll to position [159, 0]
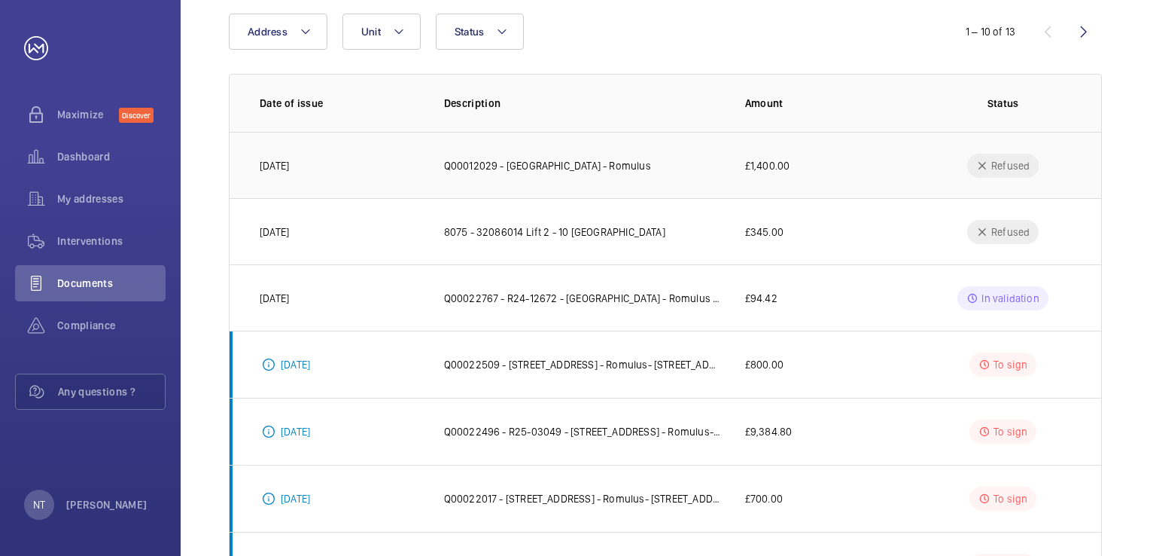
click at [657, 182] on td "Q00012029 - [GEOGRAPHIC_DATA] - Romulus" at bounding box center [570, 165] width 301 height 66
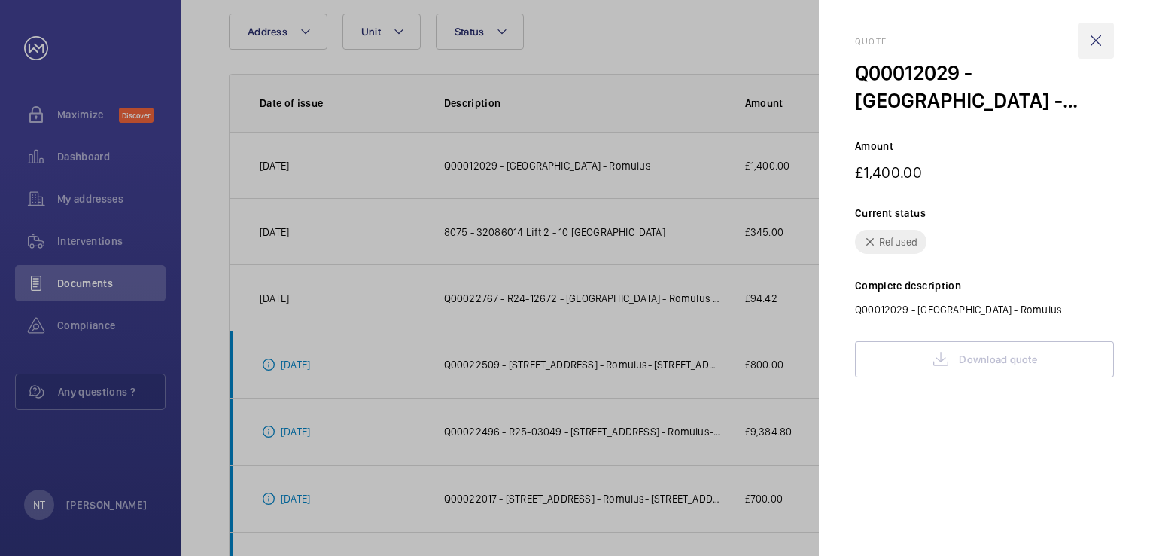
click at [1087, 48] on wm-front-icon-button at bounding box center [1096, 41] width 36 height 36
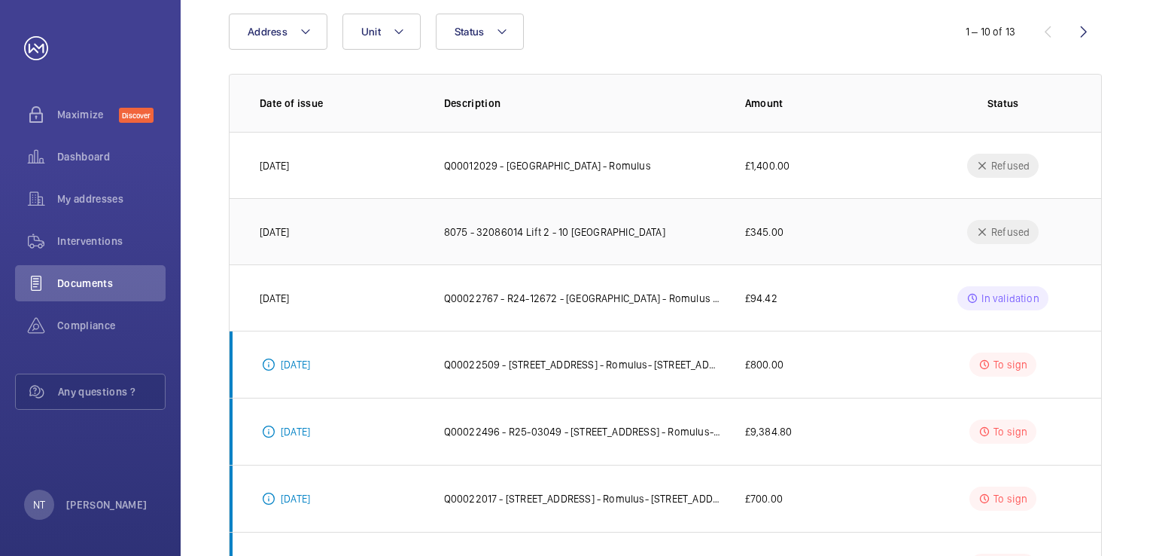
click at [598, 241] on td "8075 - 32086014 Lift 2 - 10 [GEOGRAPHIC_DATA]" at bounding box center [570, 231] width 301 height 66
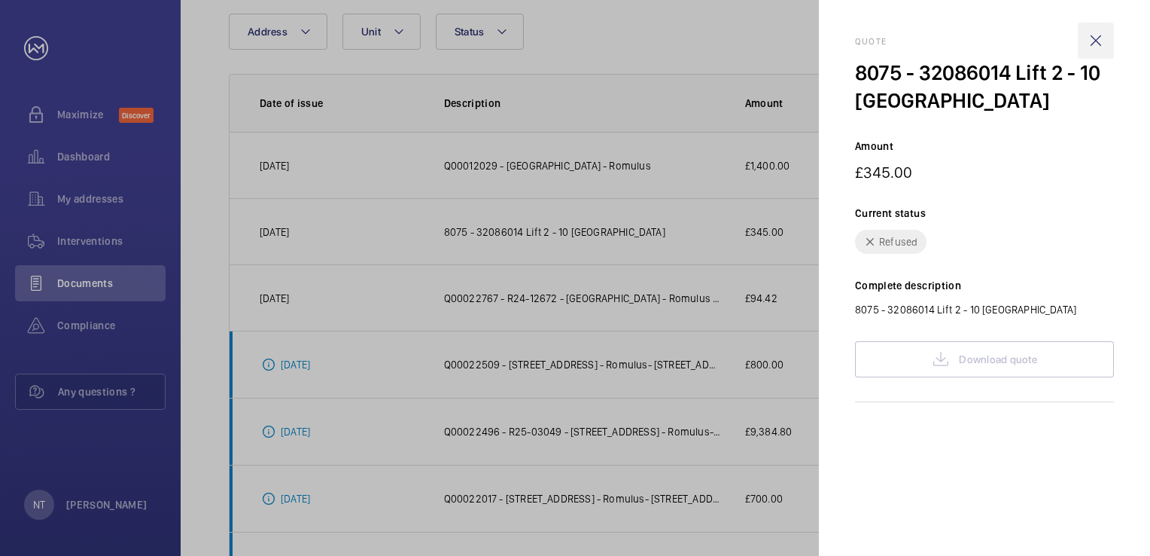
click at [1109, 29] on wm-front-icon-button at bounding box center [1096, 41] width 36 height 36
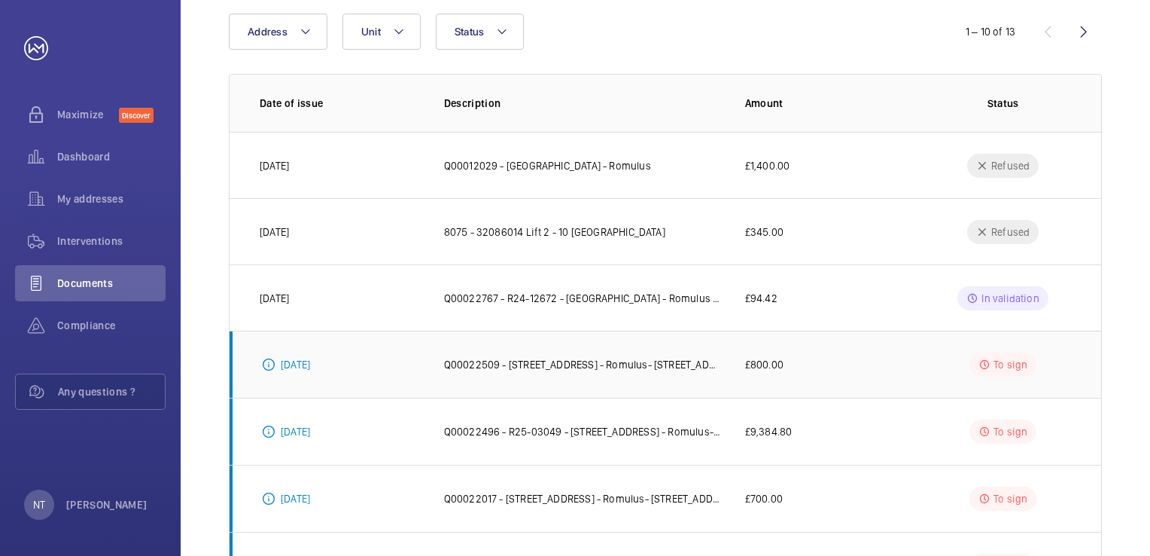
click at [642, 361] on p "Q00022509 - [STREET_ADDRESS] - Romulus- [STREET_ADDRESS] - SAFed tests." at bounding box center [582, 364] width 277 height 15
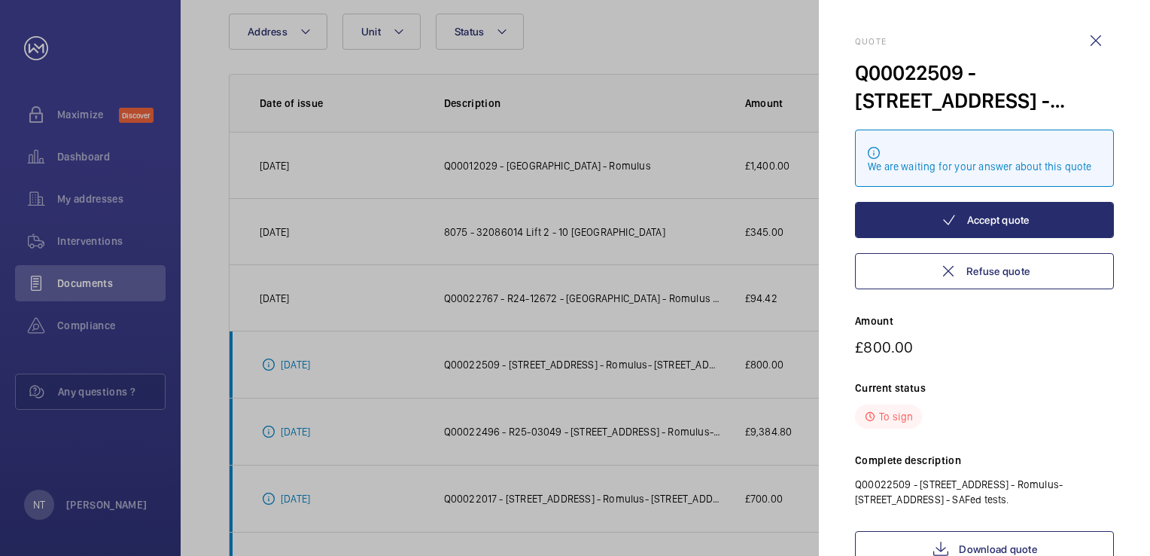
scroll to position [18, 0]
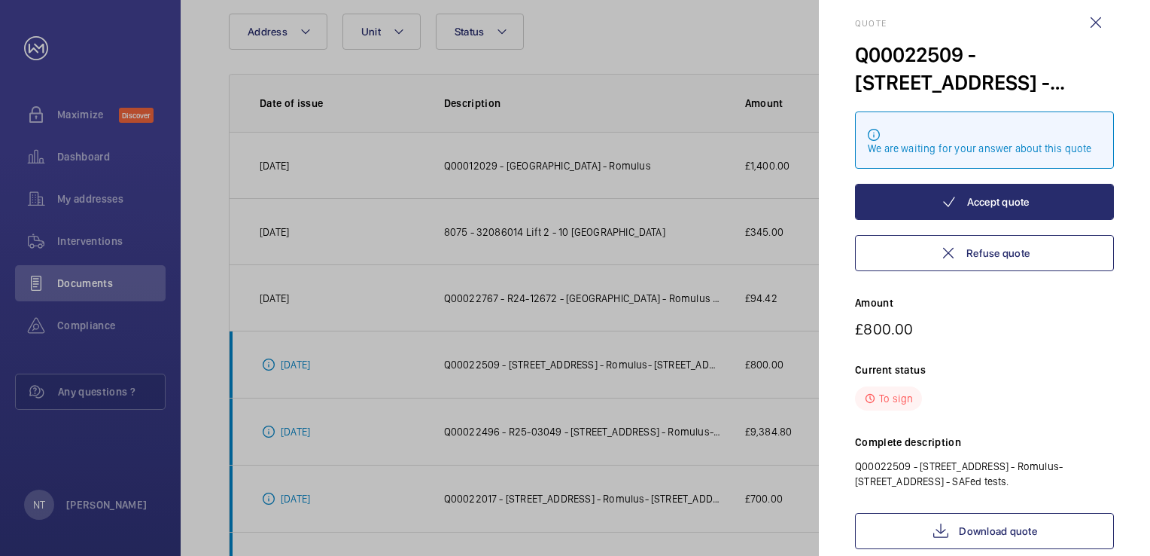
click at [1053, 324] on p "£800.00" at bounding box center [984, 328] width 259 height 19
click at [1106, 14] on wm-front-icon-button at bounding box center [1096, 23] width 36 height 36
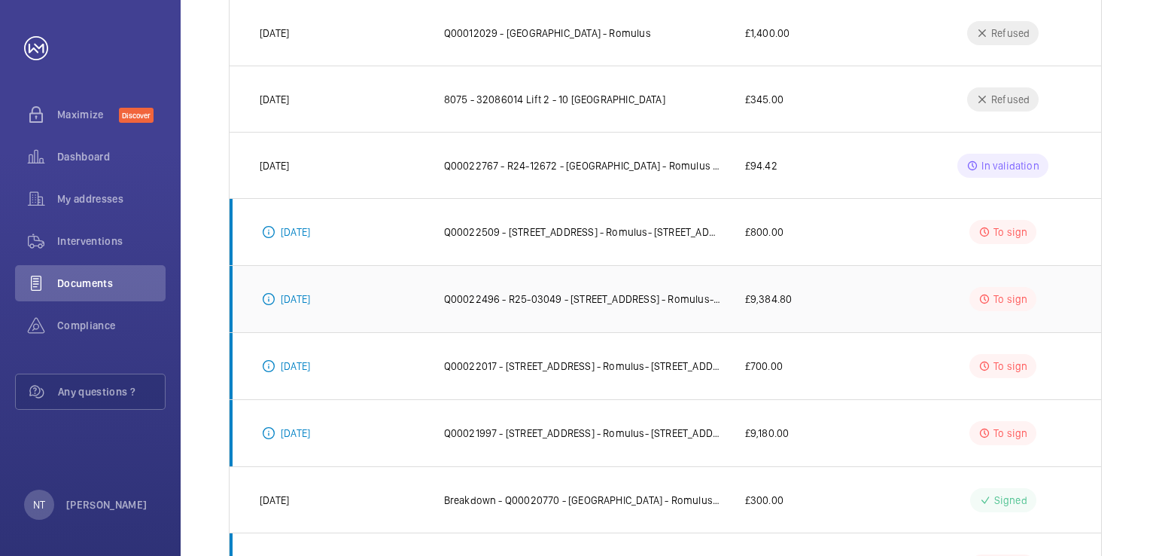
scroll to position [291, 0]
click at [765, 437] on p "£9,180.00" at bounding box center [767, 433] width 44 height 15
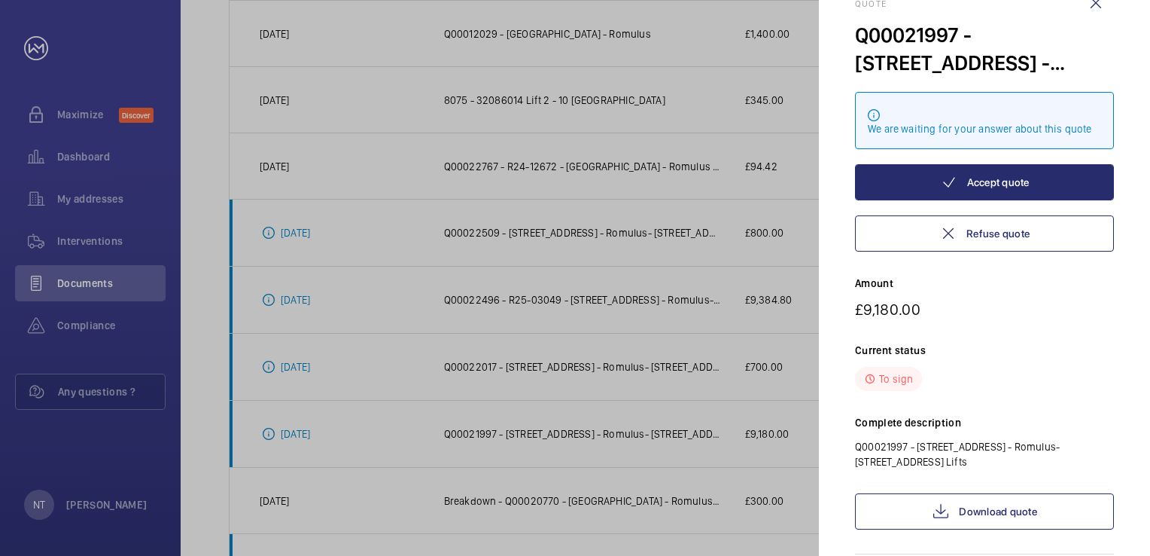
scroll to position [36, 0]
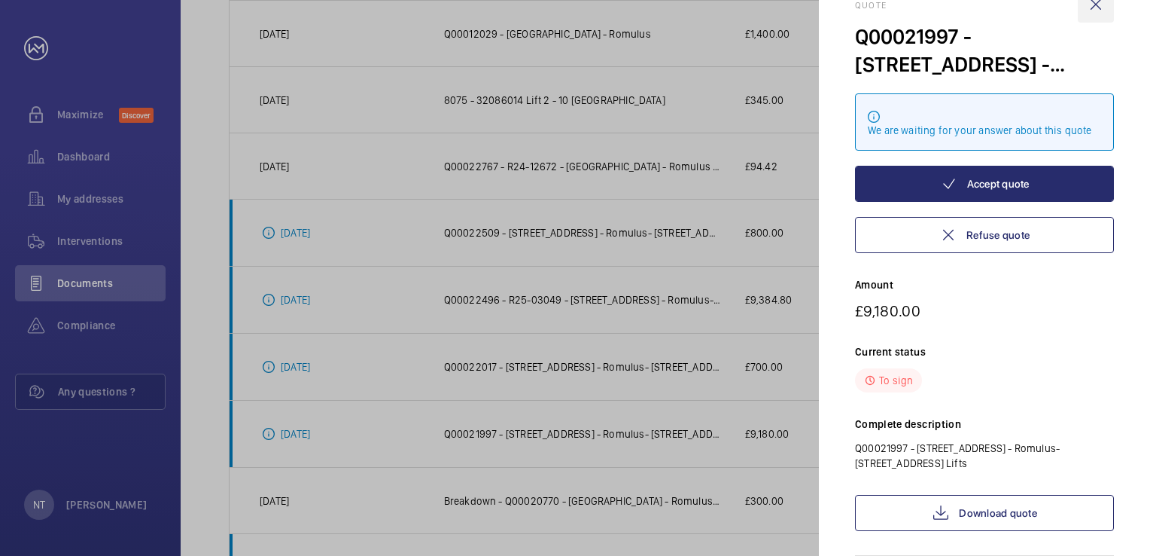
click at [1091, 7] on wm-front-icon-button at bounding box center [1096, 4] width 36 height 36
